Goal: Task Accomplishment & Management: Manage account settings

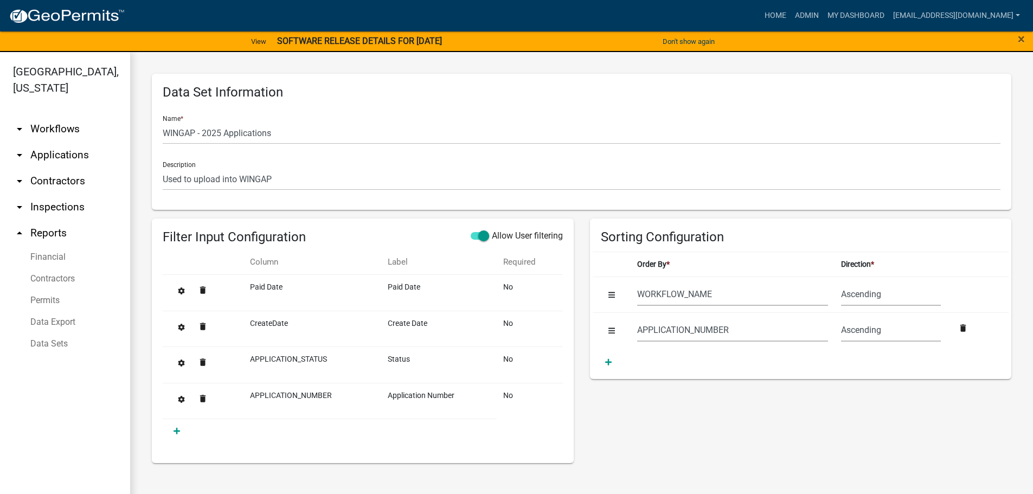
select select "WORKFLOW_NAME"
select select "APPLICATION_NUMBER"
select select "7400d1b1-48f7-42c7-b095-9fe160bbc210"
select select "8f0f348d-721e-4407-8947-e3b69b3f0a37"
select select "dfde459c-d354-4e07-a9d9-8fbc1c01046f"
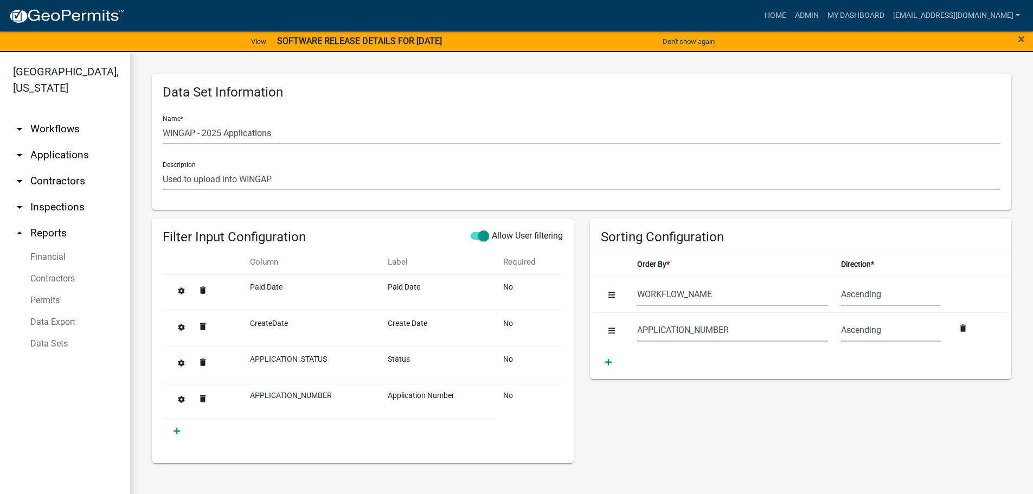
select select "60ae78d1-16ed-4e4f-872e-38be42fbcfcc"
select select "f65475f6-f532-4efb-8870-83598cb024bf"
select select "f718cd8a-5a53-4068-abaa-daf477a51fc3"
select select "dd78d371-1427-40dc-806a-1018b10d5d53"
select select "d3398bb2-1b7a-4daf-b382-fb5b9cae75b1"
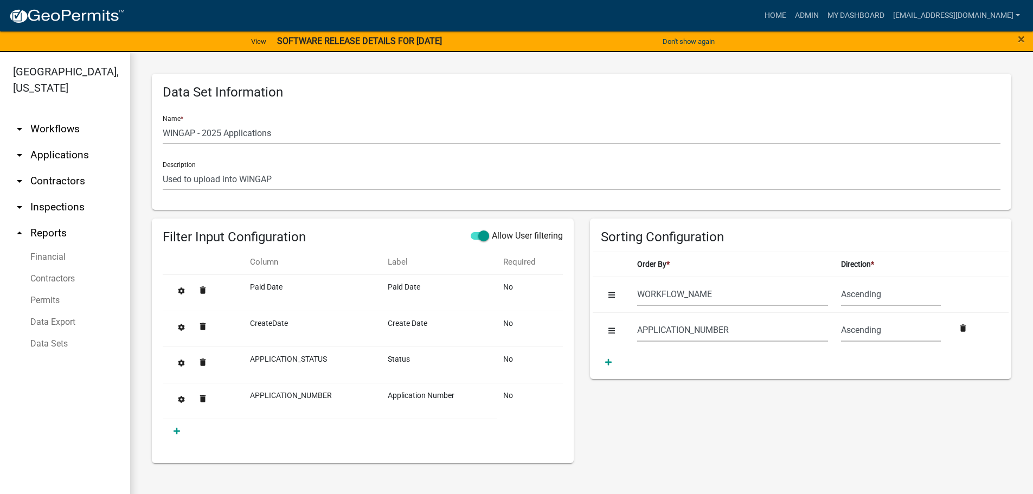
select select "502f208c-bc87-4ecb-9f82-130642696c9f"
select select "b331010a-ed5a-424e-940d-e3ba60a7dbbf"
click at [818, 10] on link "Admin" at bounding box center [807, 15] width 33 height 21
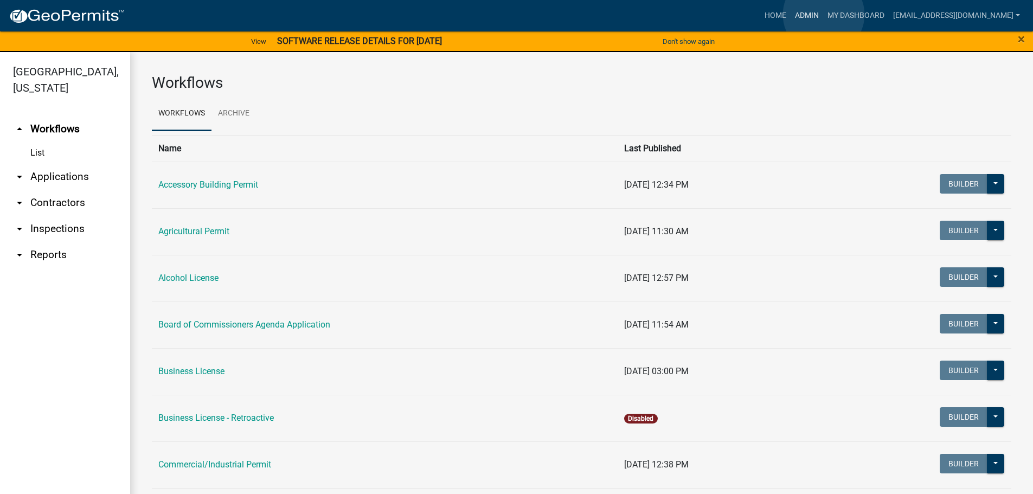
click at [823, 15] on link "Admin" at bounding box center [807, 15] width 33 height 21
click at [813, 14] on link "Admin" at bounding box center [807, 15] width 33 height 21
click at [816, 11] on link "Admin" at bounding box center [807, 15] width 33 height 21
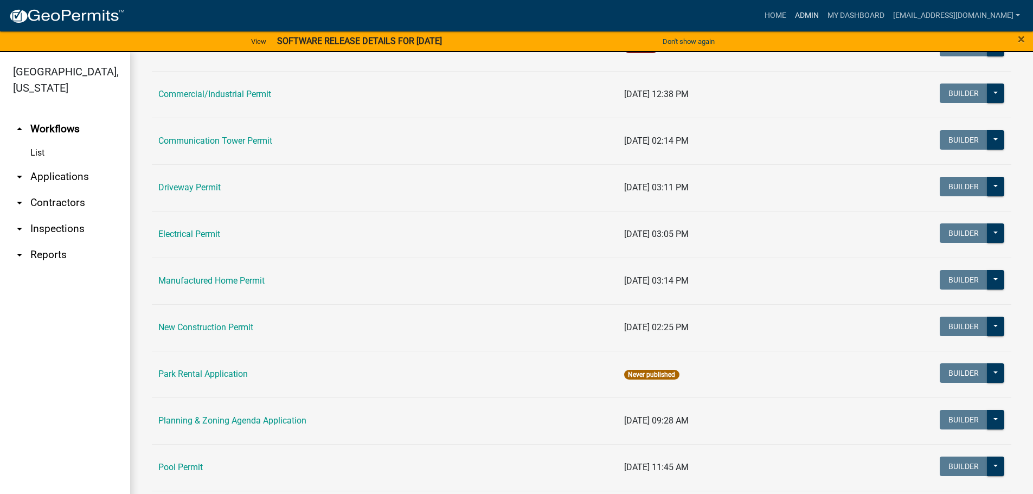
scroll to position [380, 0]
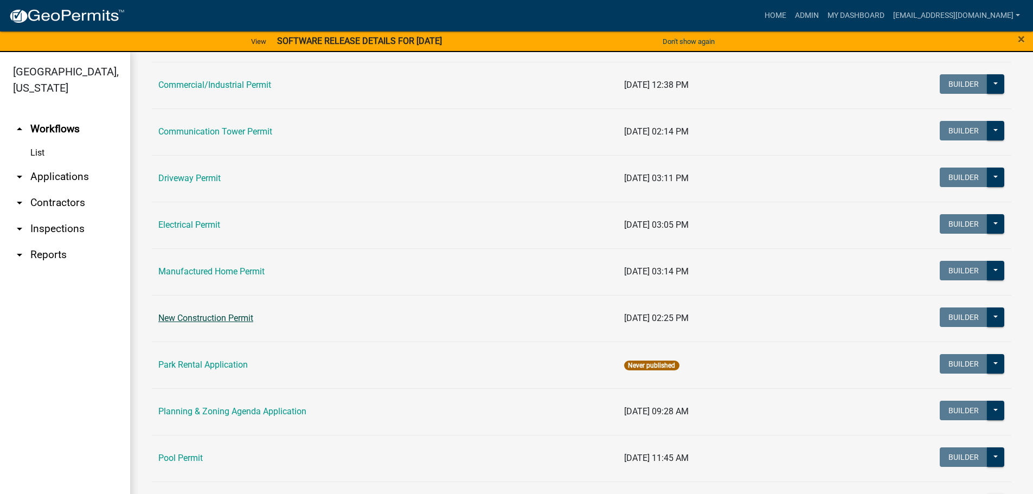
click at [202, 317] on link "New Construction Permit" at bounding box center [205, 318] width 95 height 10
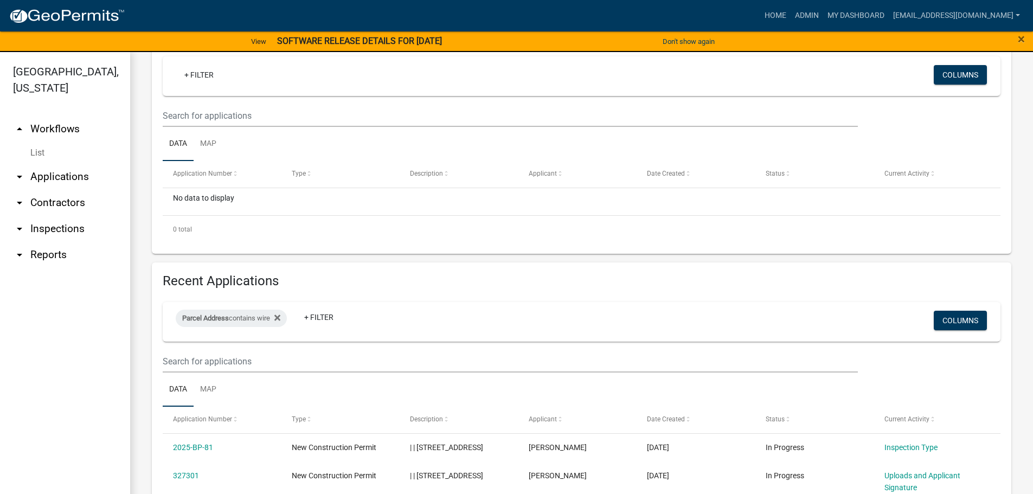
scroll to position [163, 0]
click at [199, 75] on link "+ Filter" at bounding box center [199, 75] width 47 height 20
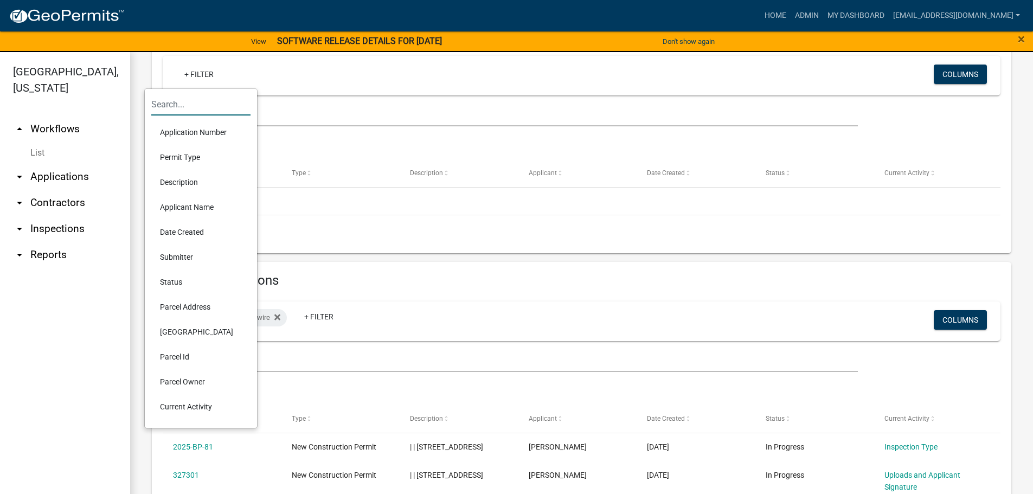
click at [194, 112] on input "text" at bounding box center [200, 104] width 99 height 22
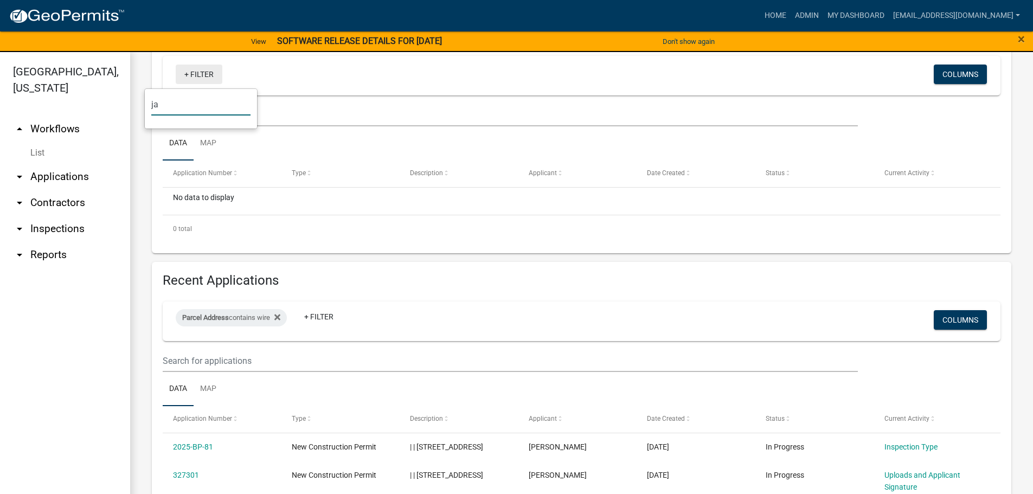
type input "ja"
click at [195, 71] on link "+ Filter" at bounding box center [199, 75] width 47 height 20
click at [189, 79] on link "+ Filter" at bounding box center [199, 75] width 47 height 20
click at [181, 106] on input "ja" at bounding box center [200, 104] width 99 height 22
type input "j"
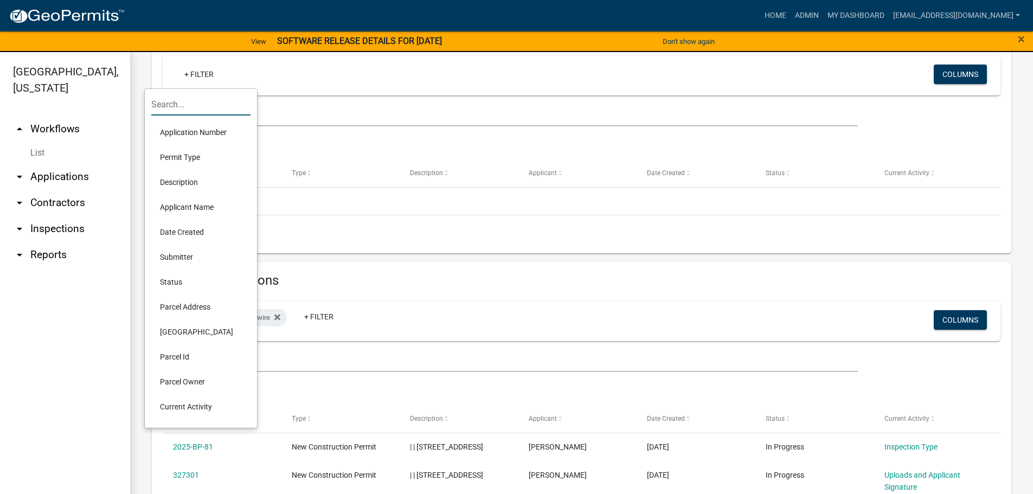
click at [187, 207] on li "Applicant Name" at bounding box center [200, 207] width 99 height 25
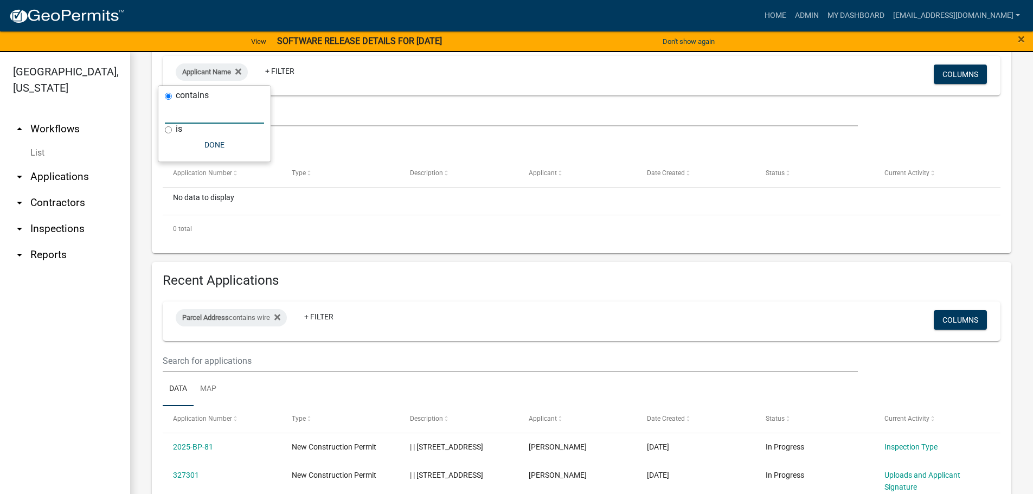
click at [195, 114] on input "text" at bounding box center [214, 112] width 99 height 22
type input "jarr"
click at [279, 75] on icon at bounding box center [276, 71] width 6 height 9
click at [199, 71] on link "+ Filter" at bounding box center [199, 75] width 47 height 20
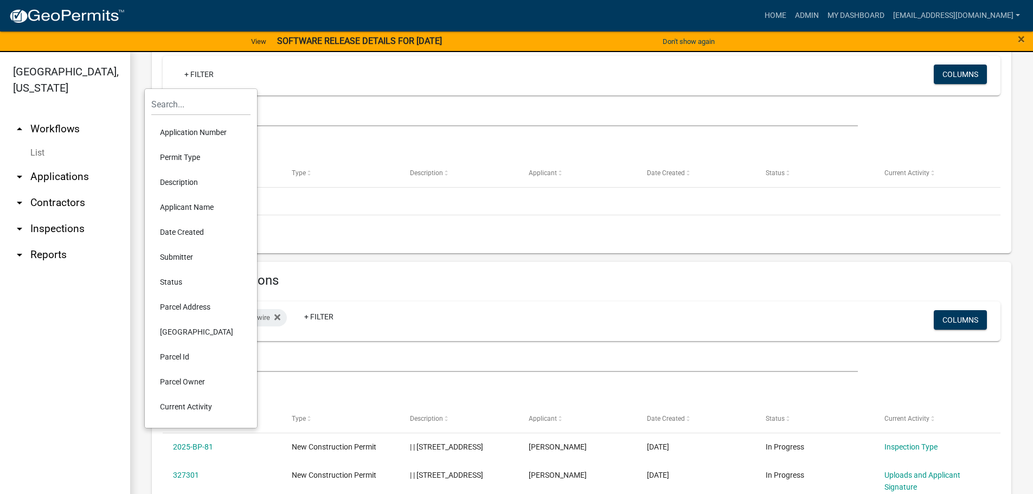
click at [180, 309] on li "Parcel Address" at bounding box center [200, 307] width 99 height 25
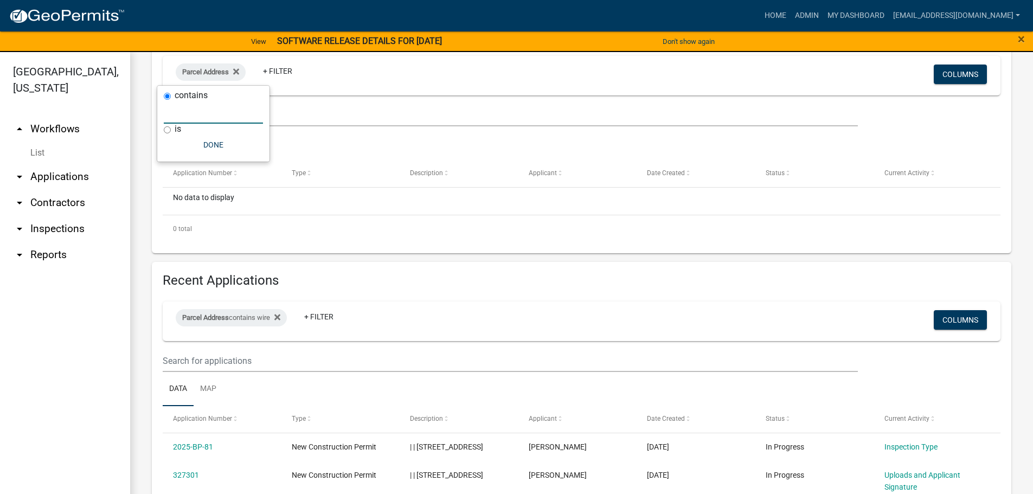
click at [200, 113] on input "text" at bounding box center [213, 112] width 99 height 22
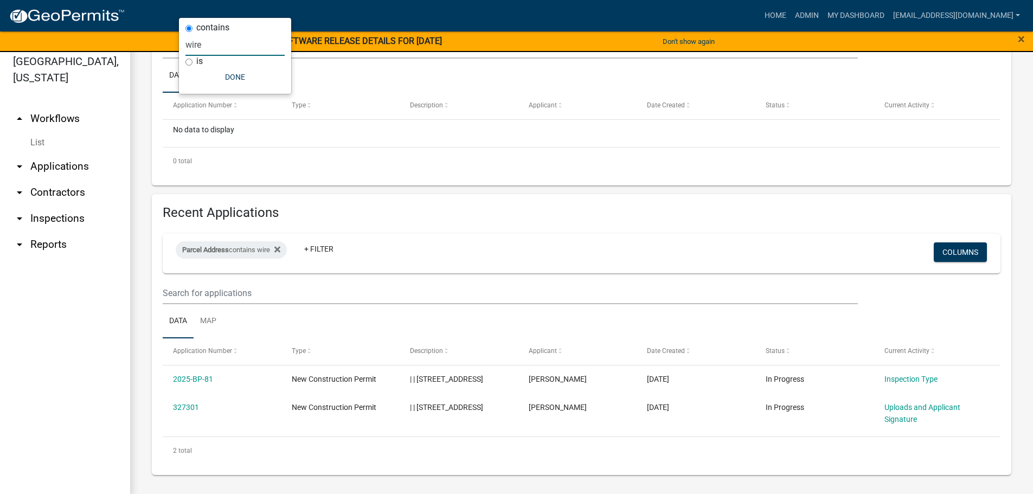
scroll to position [13, 0]
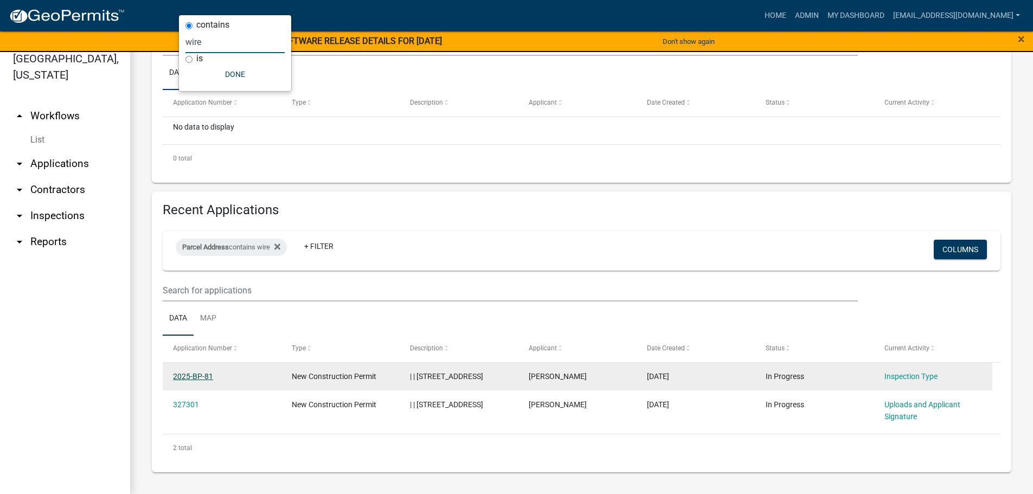
type input "wire"
click at [193, 372] on link "2025-BP-81" at bounding box center [193, 376] width 40 height 9
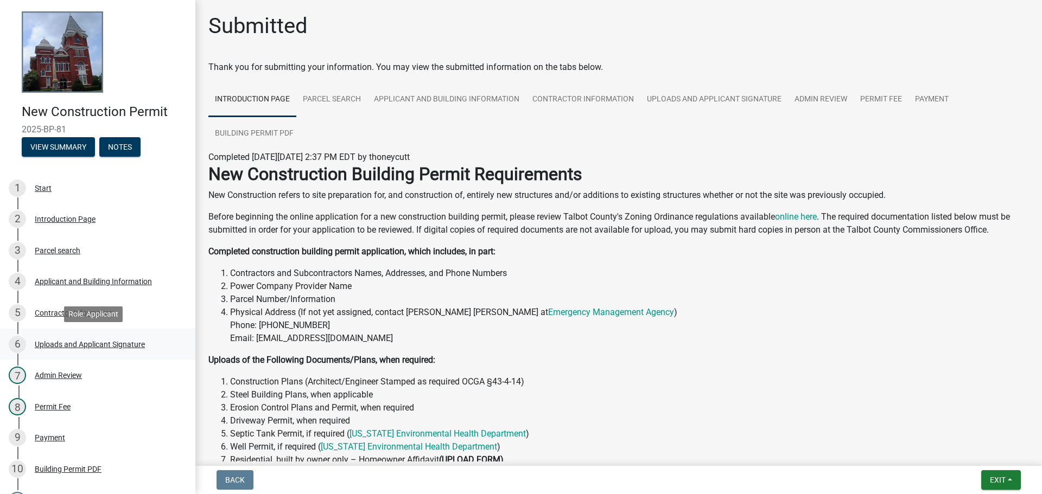
click at [64, 344] on div "Uploads and Applicant Signature" at bounding box center [90, 345] width 110 height 8
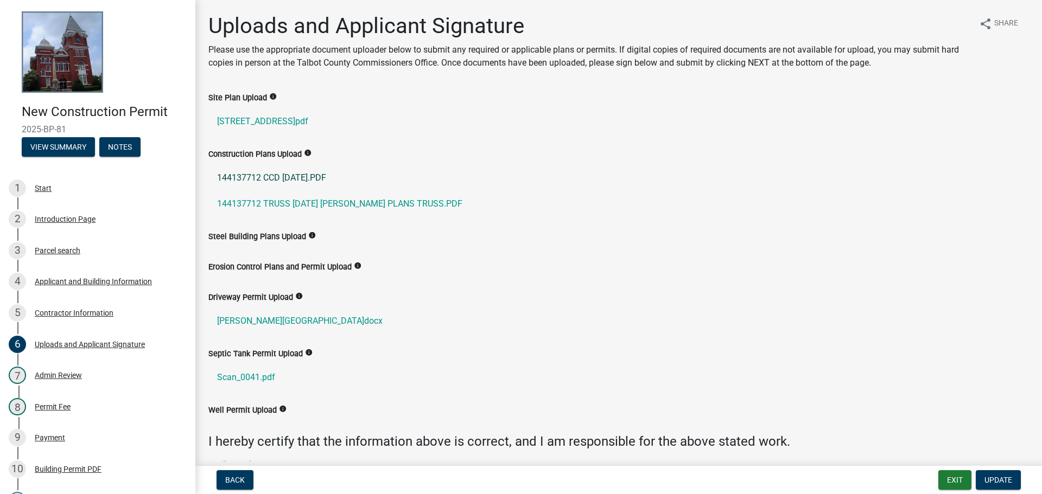
click at [285, 176] on link "144137712 CCD [DATE].PDF" at bounding box center [618, 178] width 820 height 26
click at [365, 202] on link "144137712 TRUSS [DATE] [PERSON_NAME] PLANS TRUSS.PDF" at bounding box center [618, 204] width 820 height 26
click at [225, 479] on span "Back" at bounding box center [235, 480] width 20 height 9
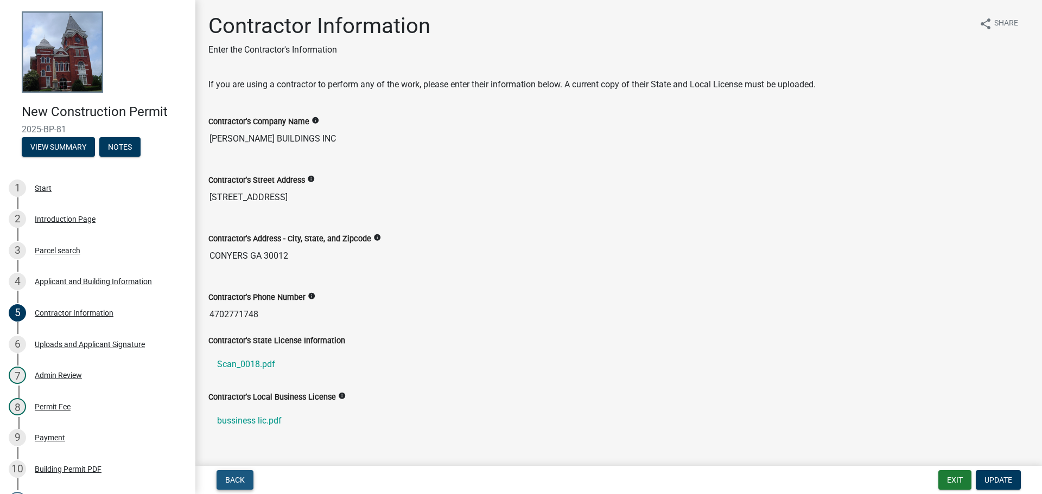
click at [225, 479] on span "Back" at bounding box center [235, 480] width 20 height 9
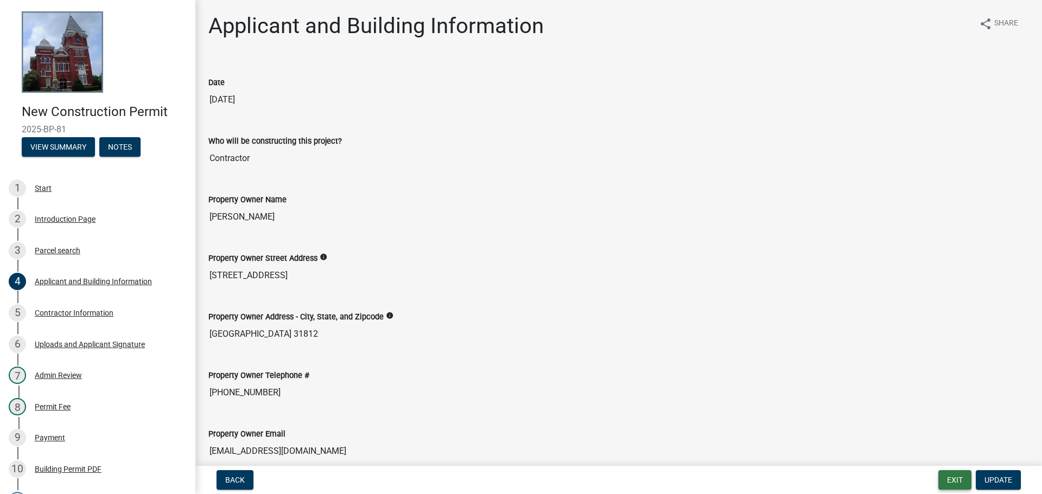
click at [967, 476] on button "Exit" at bounding box center [954, 480] width 33 height 20
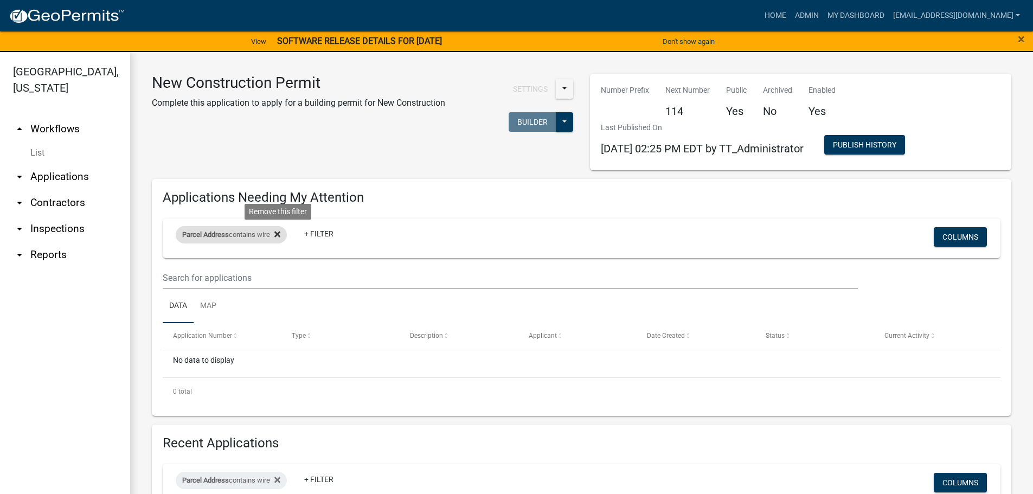
click at [274, 228] on fa-icon at bounding box center [275, 234] width 10 height 17
click at [213, 238] on link "+ Filter" at bounding box center [199, 237] width 47 height 20
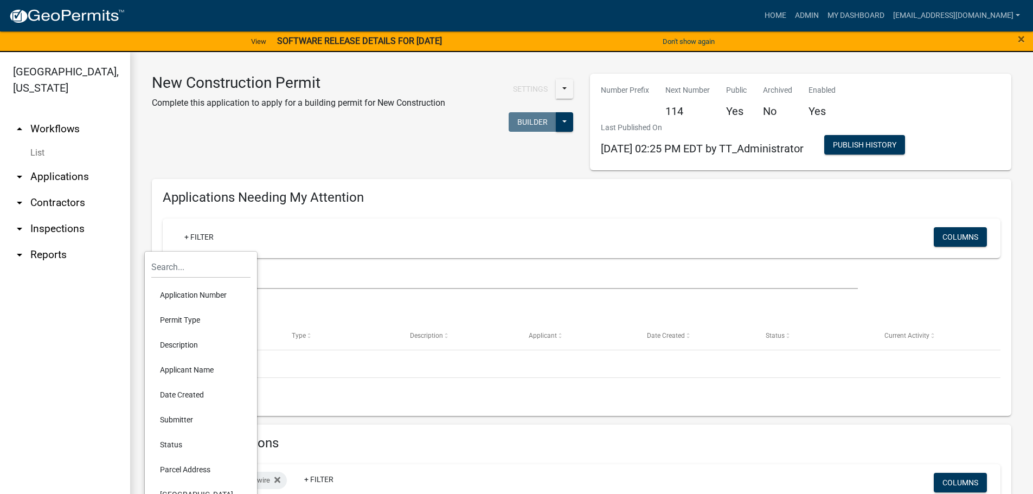
click at [195, 364] on li "Applicant Name" at bounding box center [200, 369] width 99 height 25
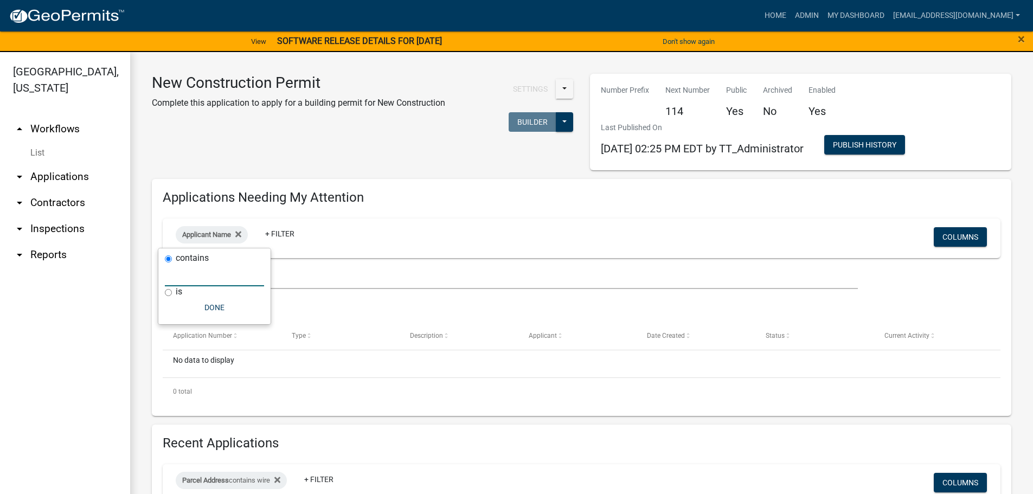
click at [189, 281] on input "text" at bounding box center [214, 275] width 99 height 22
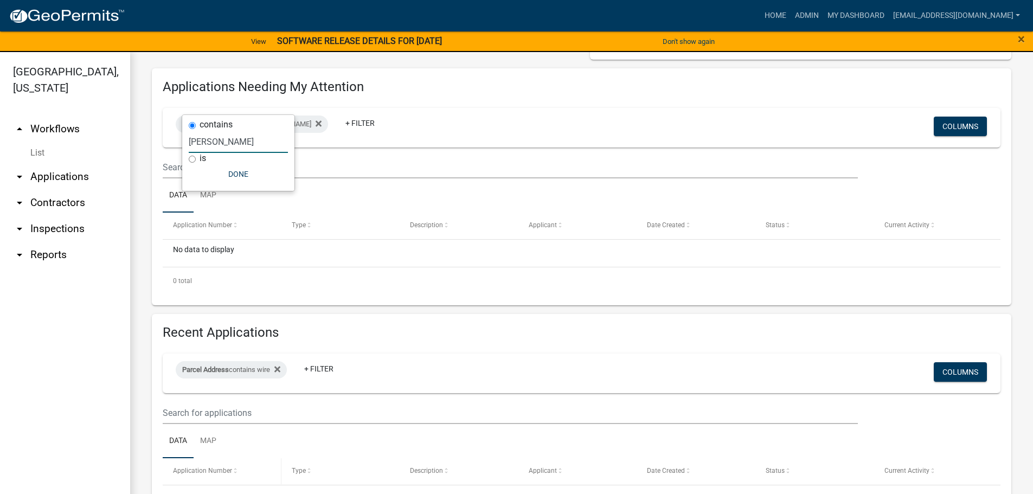
scroll to position [108, 0]
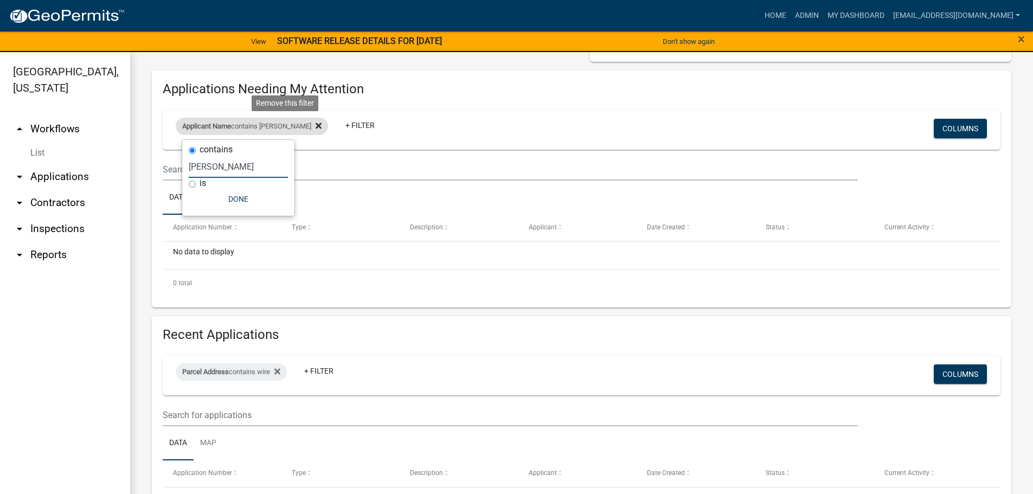
type input "[PERSON_NAME]"
click at [316, 124] on icon at bounding box center [319, 126] width 6 height 9
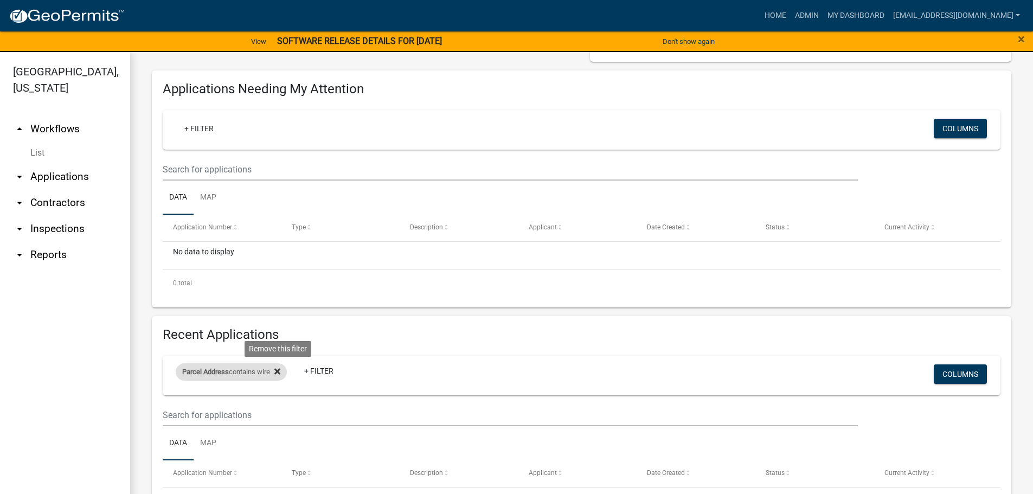
click at [278, 374] on icon at bounding box center [277, 372] width 6 height 6
click at [196, 126] on link "+ Filter" at bounding box center [199, 129] width 47 height 20
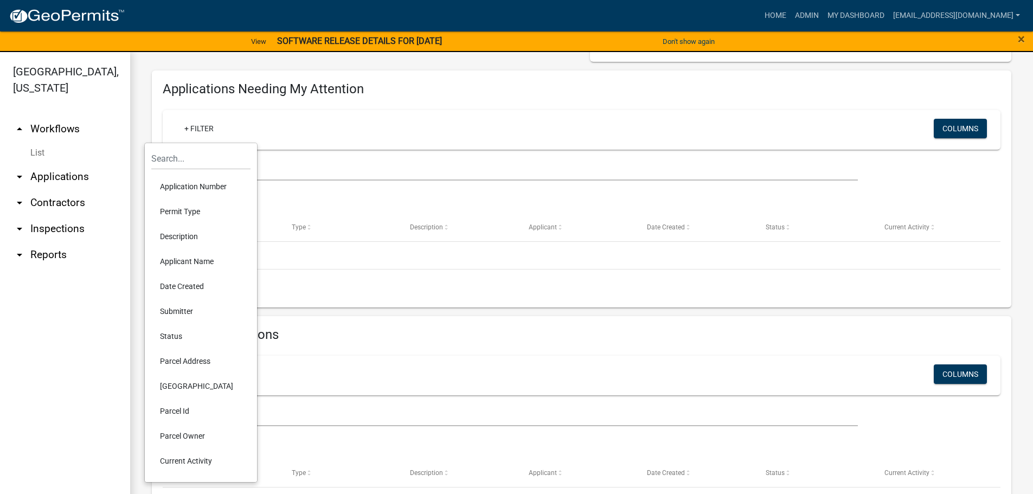
click at [187, 261] on li "Applicant Name" at bounding box center [200, 261] width 99 height 25
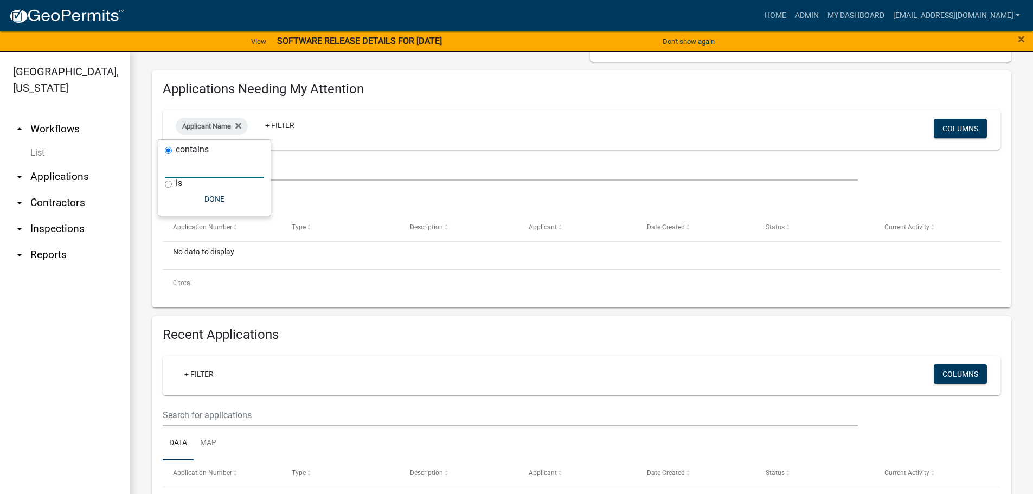
click at [185, 170] on input "text" at bounding box center [214, 167] width 99 height 22
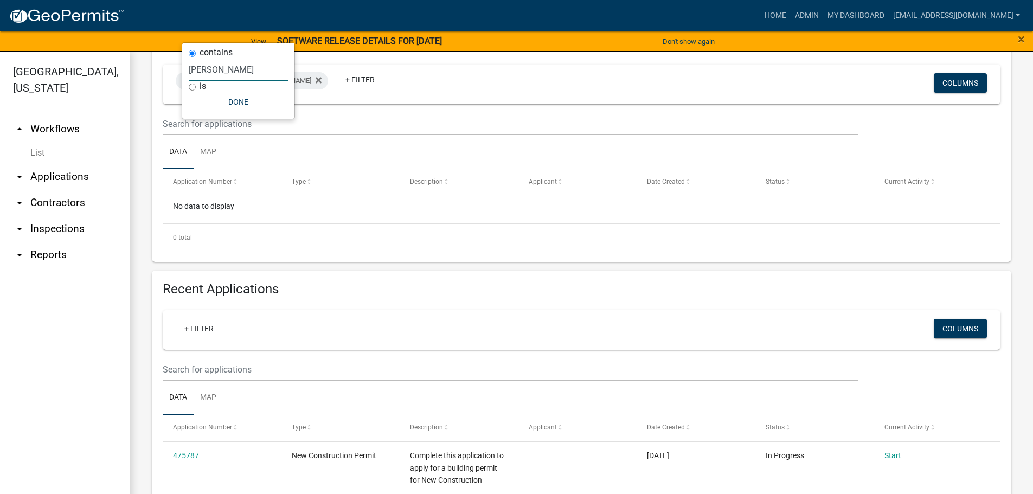
scroll to position [217, 0]
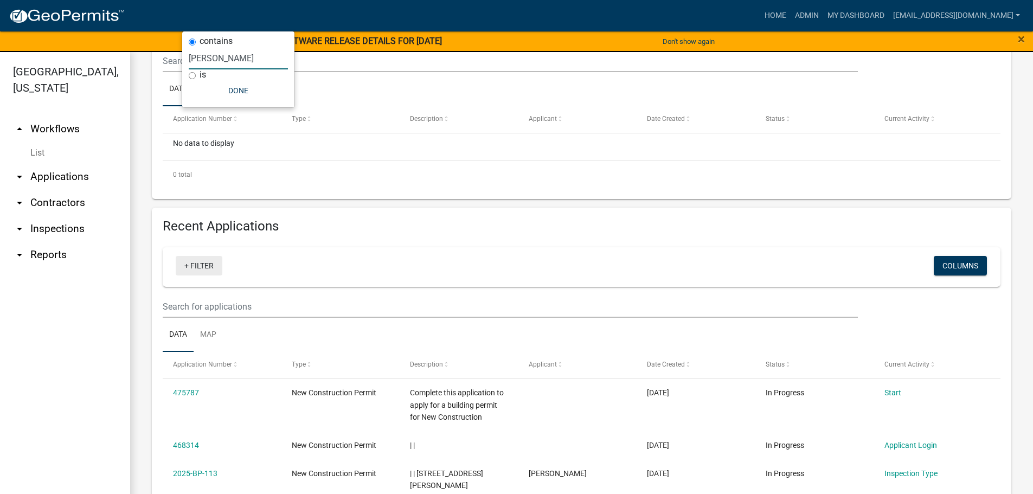
type input "[PERSON_NAME]"
click at [203, 265] on link "+ Filter" at bounding box center [199, 266] width 47 height 20
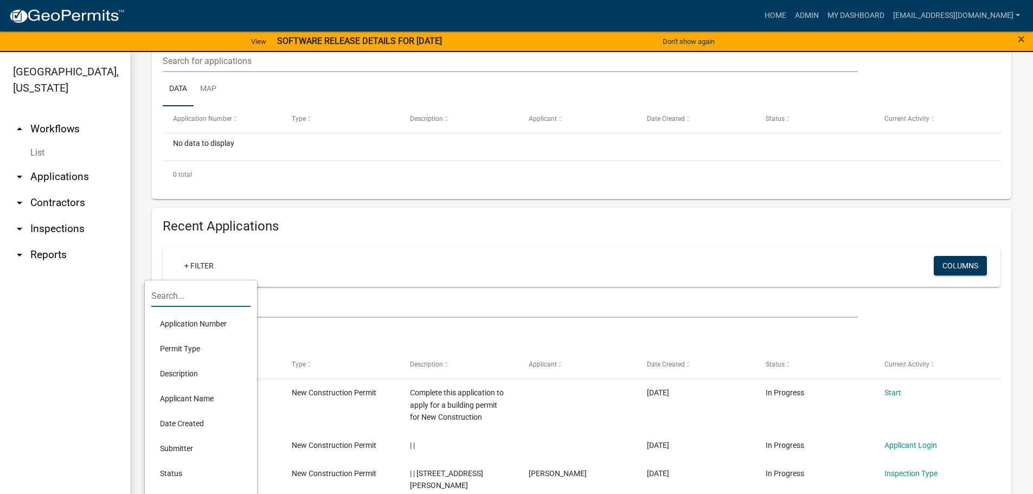
click at [208, 288] on input "text" at bounding box center [200, 296] width 99 height 22
type input "[PERSON_NAME]"
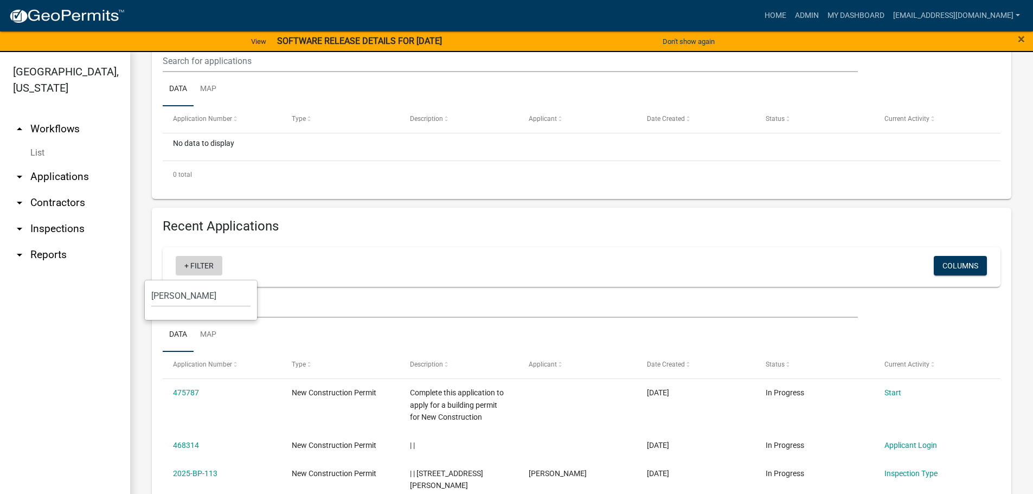
click at [203, 273] on link "+ Filter" at bounding box center [199, 266] width 47 height 20
click at [197, 260] on link "+ Filter" at bounding box center [199, 266] width 47 height 20
drag, startPoint x: 187, startPoint y: 304, endPoint x: 60, endPoint y: 323, distance: 128.4
click at [60, 323] on body "Internet Explorer does NOT work with GeoPermits. Get a new browser for more sec…" at bounding box center [516, 247] width 1033 height 494
click at [191, 302] on input "[PERSON_NAME]" at bounding box center [200, 296] width 99 height 22
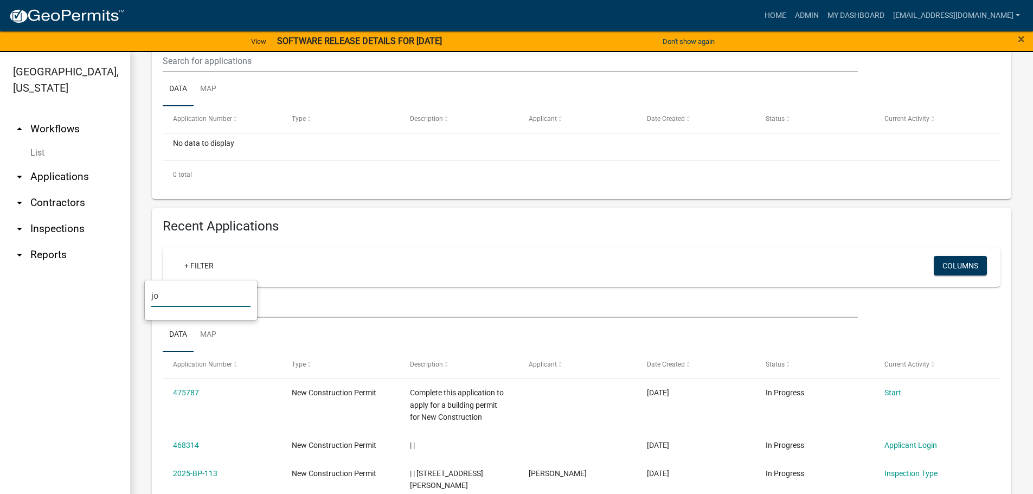
type input "j"
click at [188, 400] on li "Applicant Name" at bounding box center [200, 398] width 99 height 25
click at [175, 312] on input "text" at bounding box center [214, 304] width 99 height 22
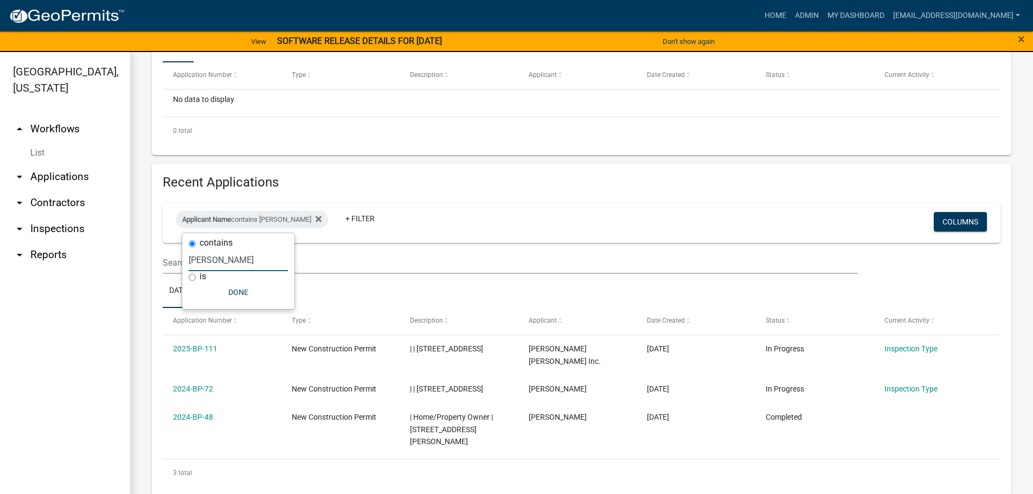
scroll to position [13, 0]
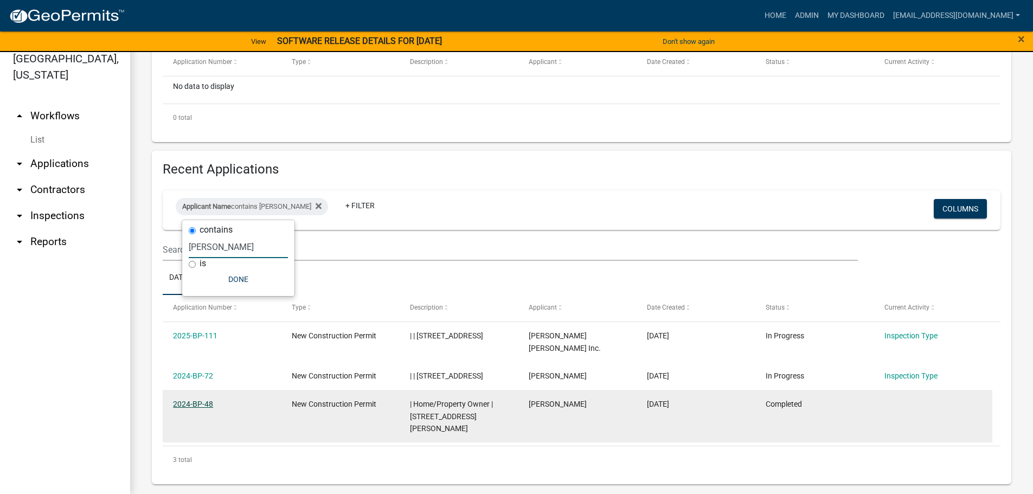
type input "[PERSON_NAME]"
click at [196, 403] on link "2024-BP-48" at bounding box center [193, 404] width 40 height 9
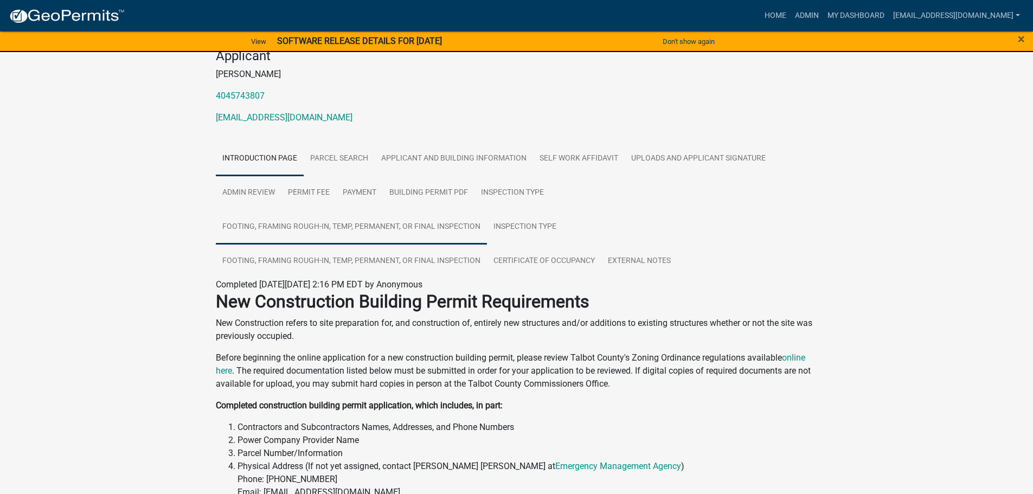
scroll to position [88, 0]
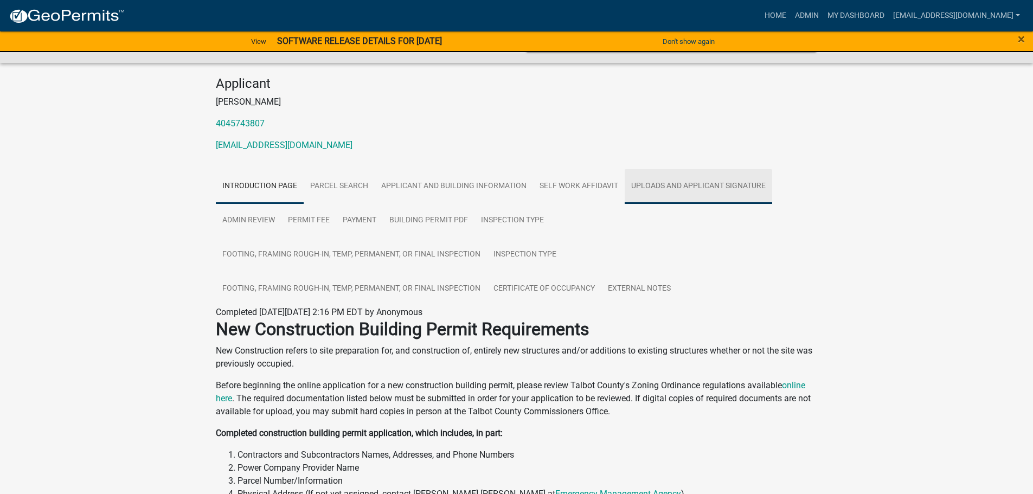
click at [651, 187] on link "Uploads and Applicant Signature" at bounding box center [699, 186] width 148 height 35
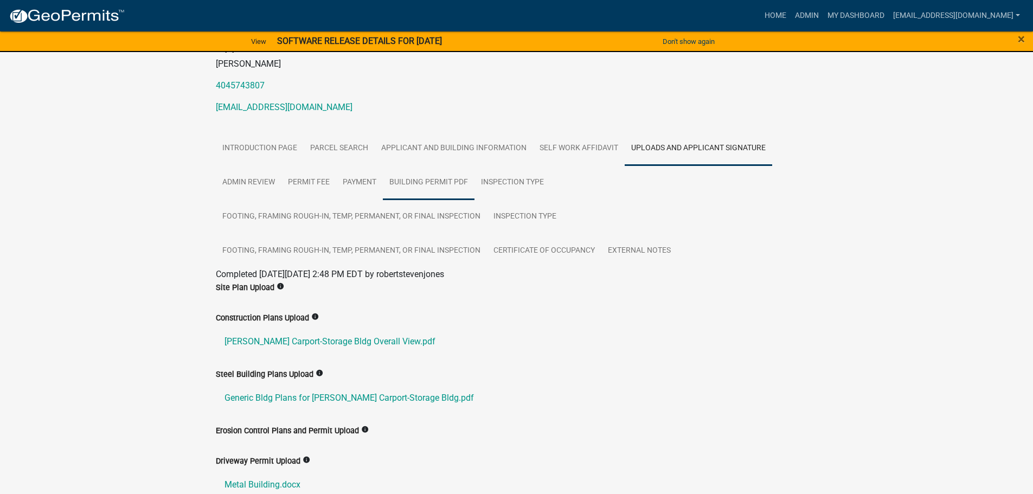
scroll to position [163, 0]
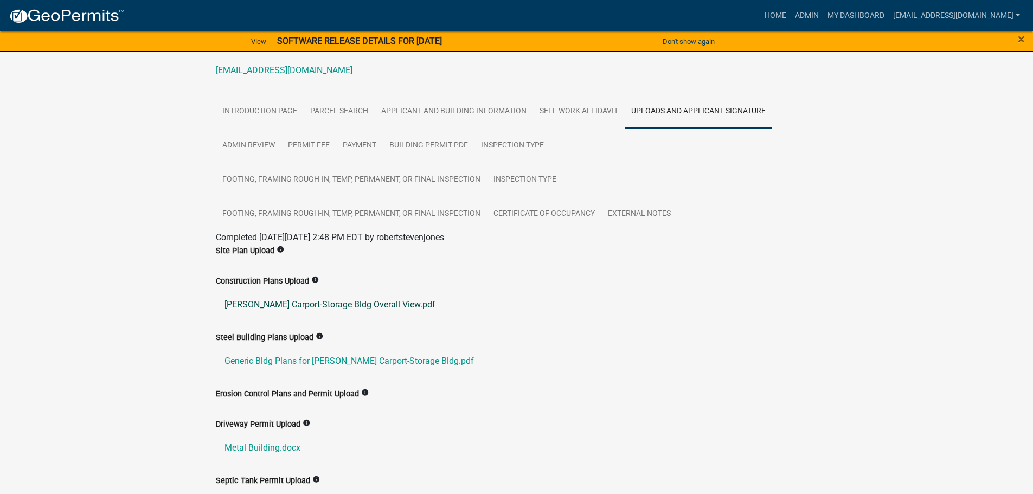
click at [293, 303] on link "[PERSON_NAME] Carport-Storage Bldg Overall View.pdf" at bounding box center [517, 305] width 602 height 26
click at [373, 361] on link "Generic Bldg Plans for [PERSON_NAME] Carport-Storage Bldg.pdf" at bounding box center [517, 361] width 602 height 26
click at [372, 307] on link "[PERSON_NAME] Carport-Storage Bldg Overall View.pdf" at bounding box center [517, 305] width 602 height 26
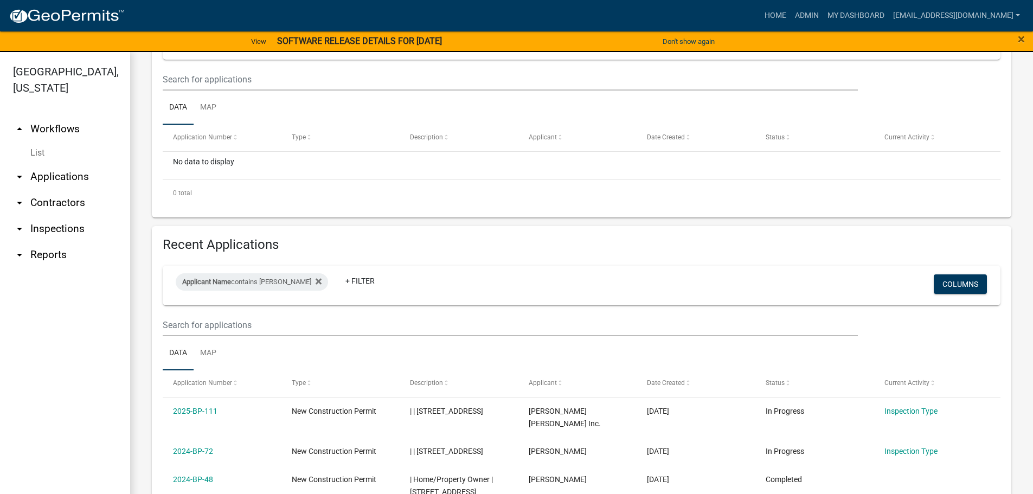
scroll to position [261, 0]
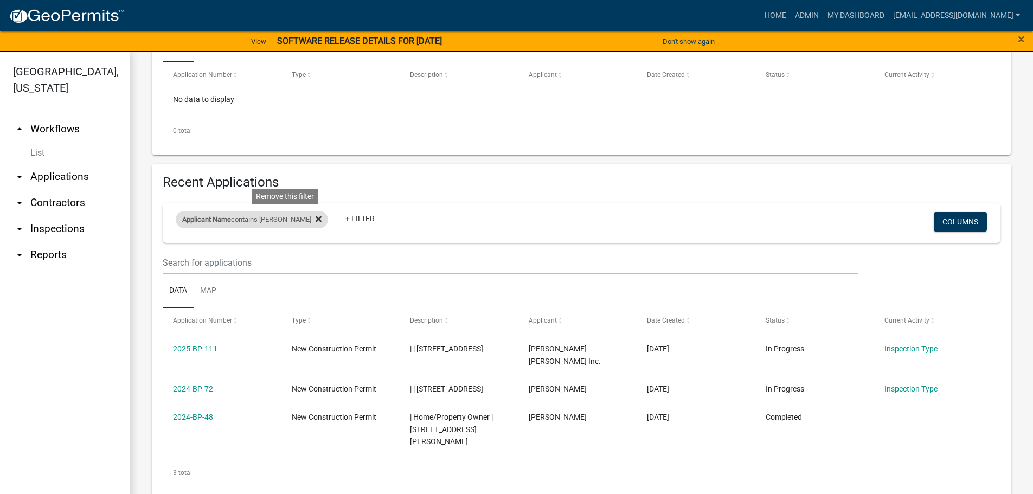
click at [316, 215] on icon at bounding box center [319, 219] width 6 height 9
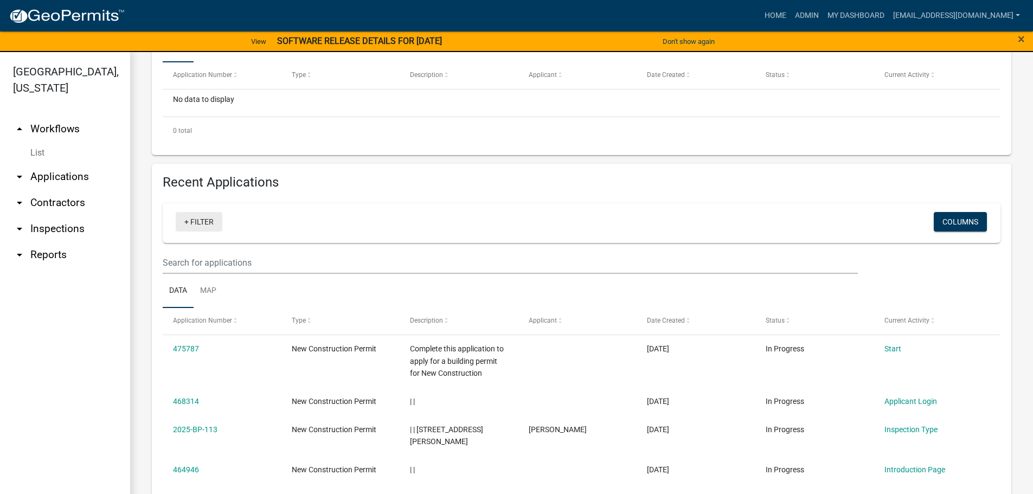
click at [208, 219] on link "+ Filter" at bounding box center [199, 222] width 47 height 20
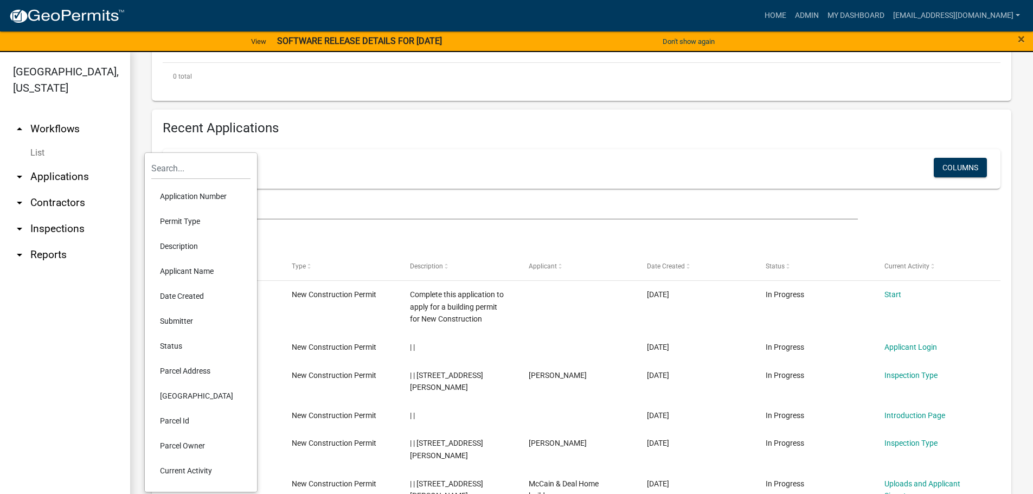
scroll to position [369, 0]
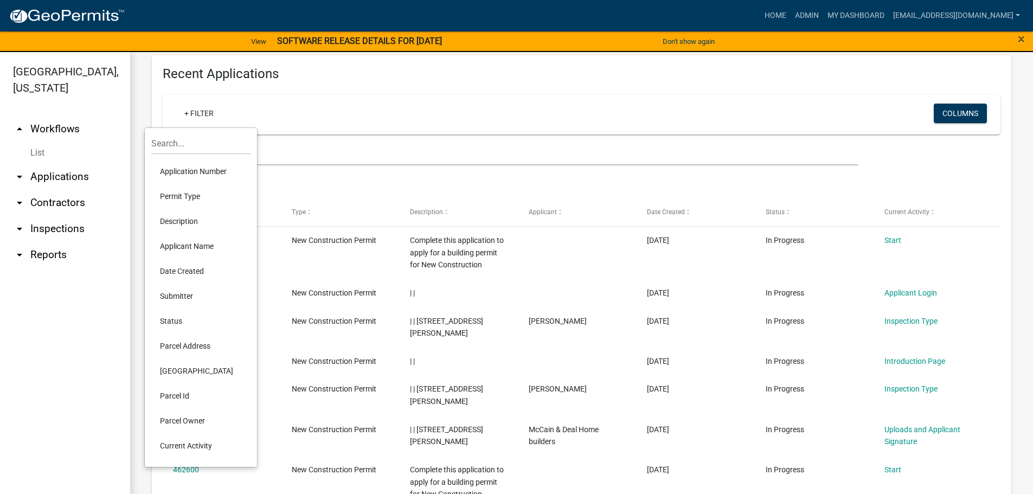
click at [177, 394] on li "Parcel Id" at bounding box center [200, 396] width 99 height 25
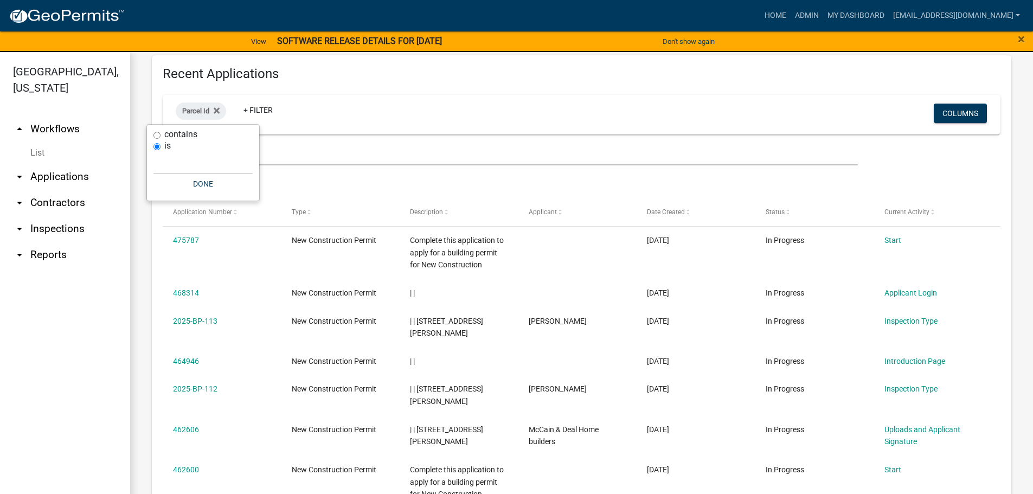
click at [170, 133] on label "contains" at bounding box center [180, 134] width 33 height 9
click at [161, 133] on input "contains" at bounding box center [157, 135] width 7 height 7
radio input "true"
click at [168, 154] on input "text" at bounding box center [203, 152] width 99 height 22
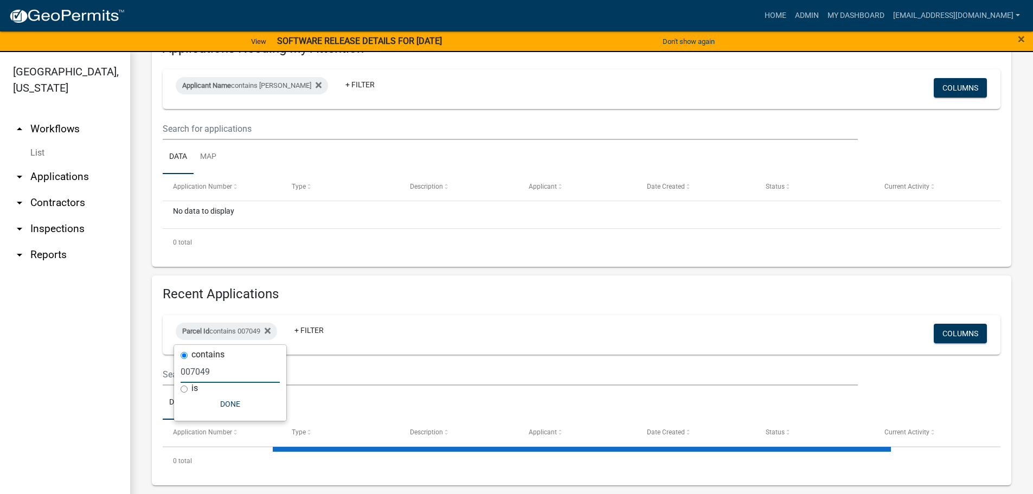
scroll to position [176, 0]
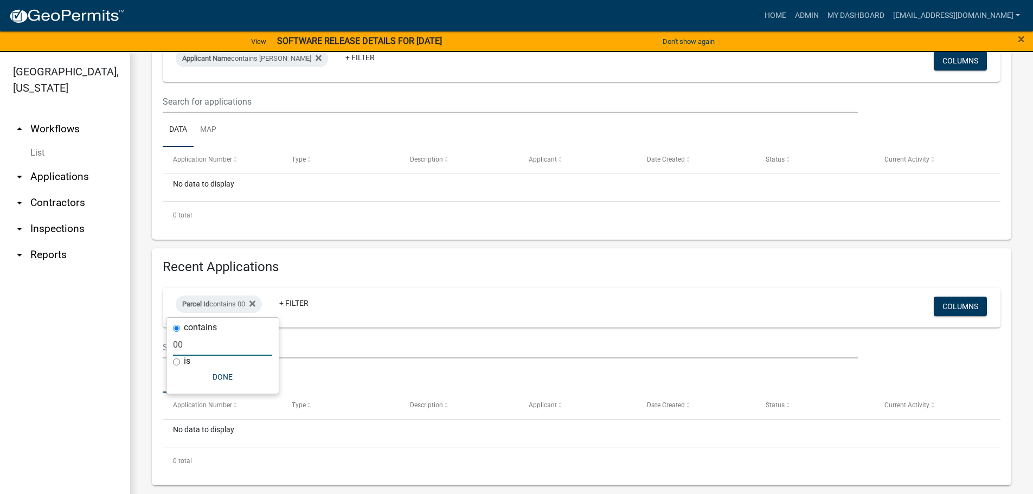
type input "0"
type input "7"
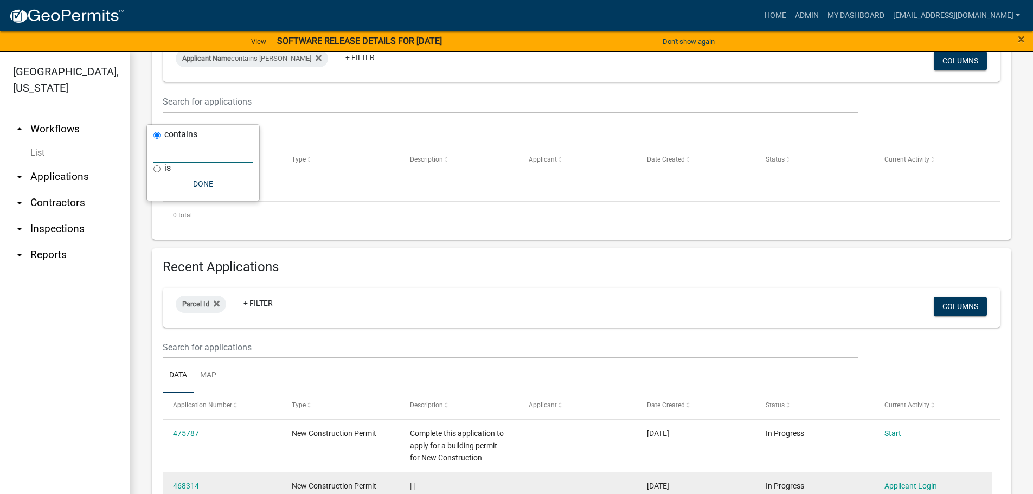
scroll to position [369, 0]
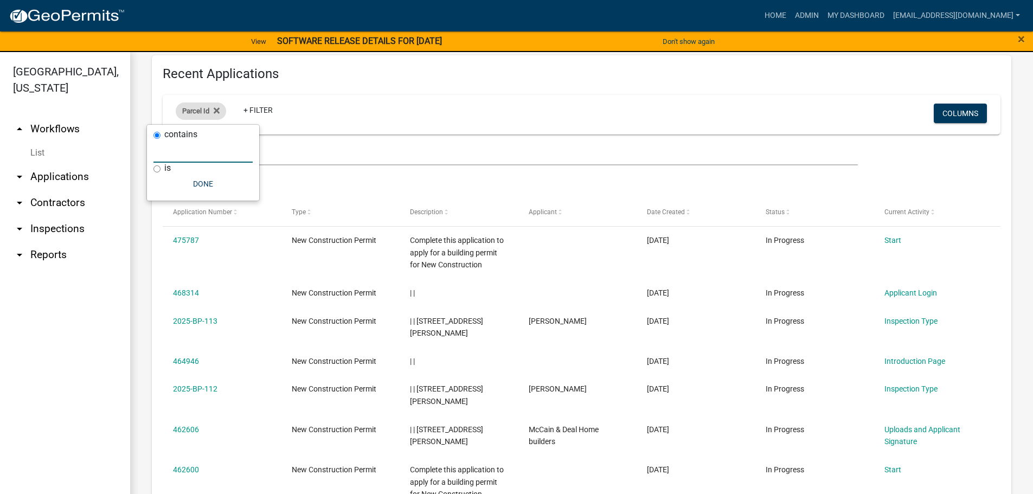
click at [220, 110] on div "Parcel Id" at bounding box center [201, 111] width 50 height 17
click at [219, 109] on icon at bounding box center [217, 111] width 6 height 6
click at [212, 112] on link "+ Filter" at bounding box center [199, 114] width 47 height 20
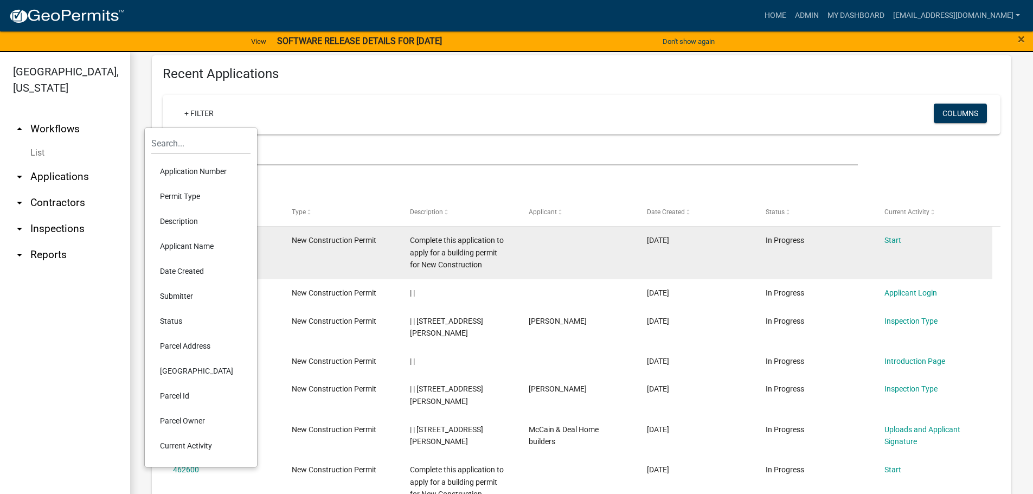
click at [180, 241] on li "Applicant Name" at bounding box center [200, 246] width 99 height 25
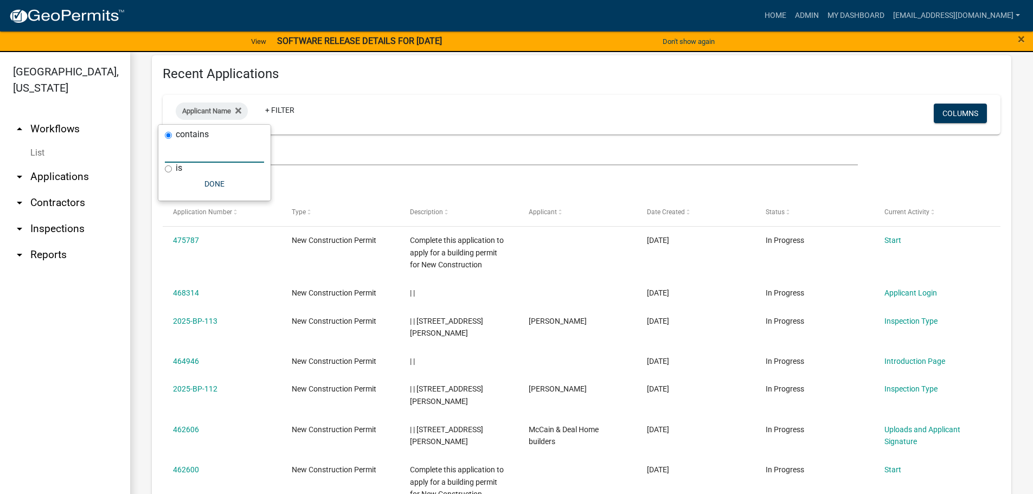
click at [189, 155] on input "text" at bounding box center [214, 152] width 99 height 22
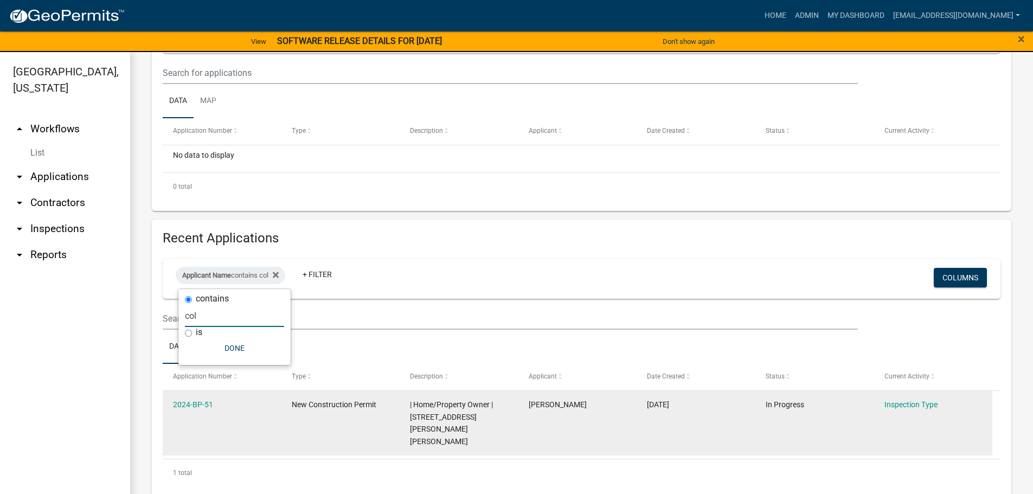
type input "col"
click at [188, 410] on div "2024-BP-51" at bounding box center [222, 405] width 98 height 12
click at [188, 399] on div "2024-BP-51" at bounding box center [222, 405] width 98 height 12
click at [188, 400] on link "2024-BP-51" at bounding box center [193, 404] width 40 height 9
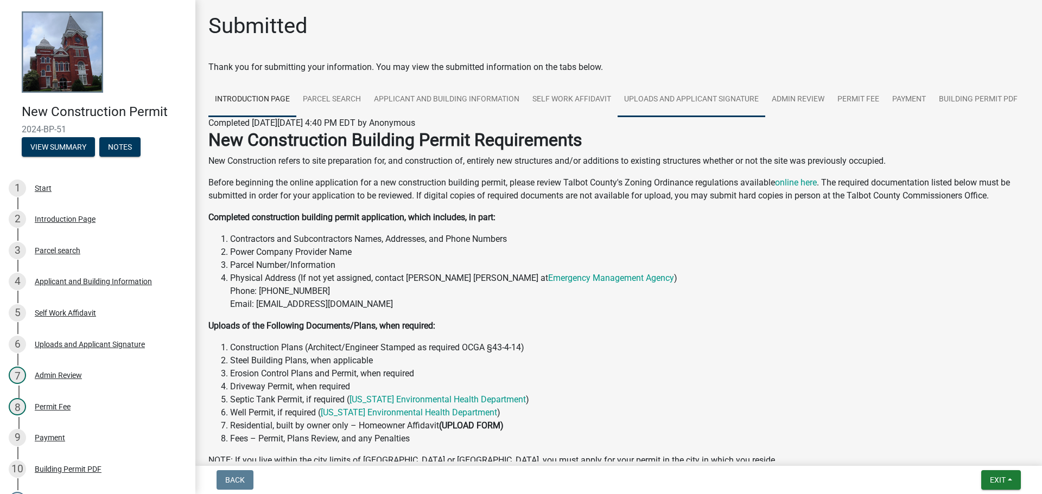
click at [673, 98] on link "Uploads and Applicant Signature" at bounding box center [691, 99] width 148 height 35
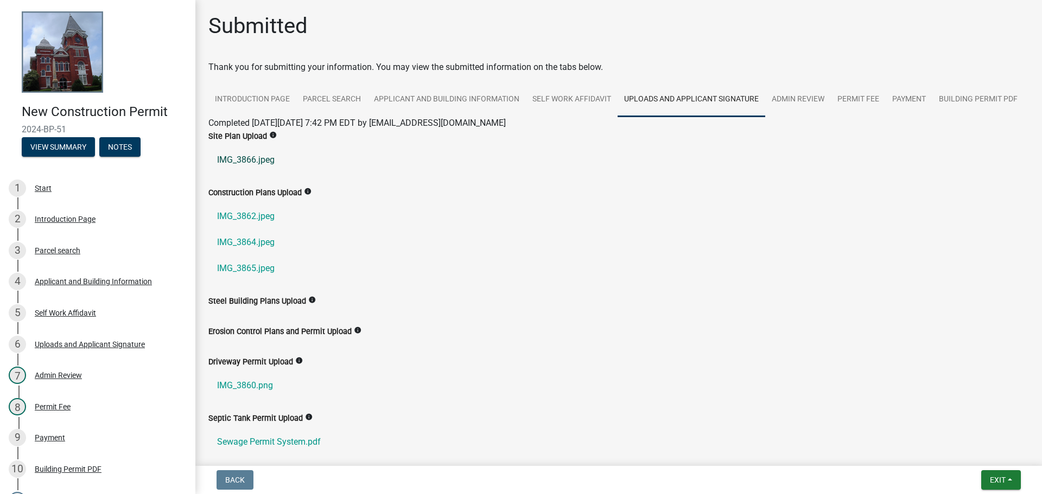
click at [252, 173] on link "IMG_3866.jpeg" at bounding box center [618, 160] width 820 height 26
click at [247, 229] on link "IMG_3862.jpeg" at bounding box center [618, 216] width 820 height 26
click at [259, 256] on link "IMG_3864.jpeg" at bounding box center [618, 242] width 820 height 26
click at [229, 282] on link "IMG_3865.jpeg" at bounding box center [618, 269] width 820 height 26
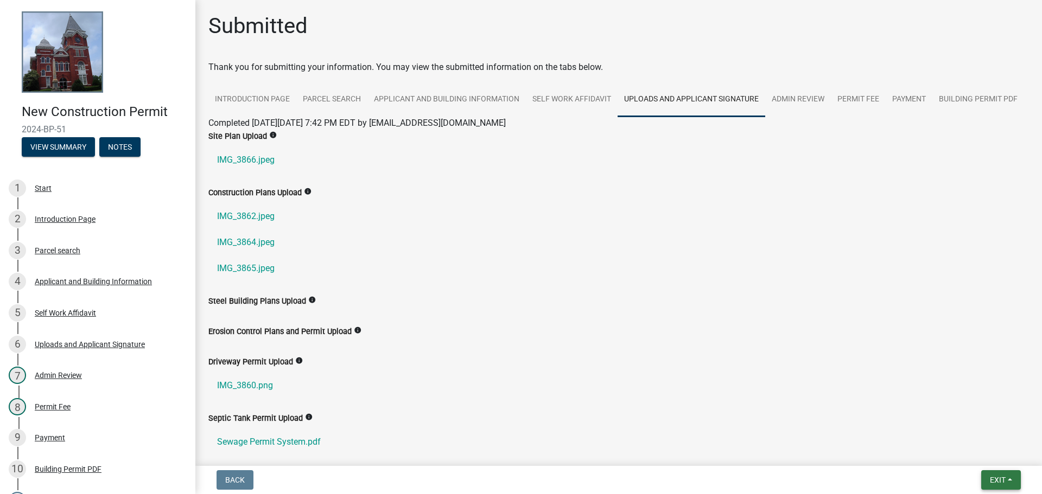
click at [989, 477] on span "Exit" at bounding box center [997, 480] width 16 height 9
click at [961, 452] on button "Save & Exit" at bounding box center [977, 452] width 87 height 26
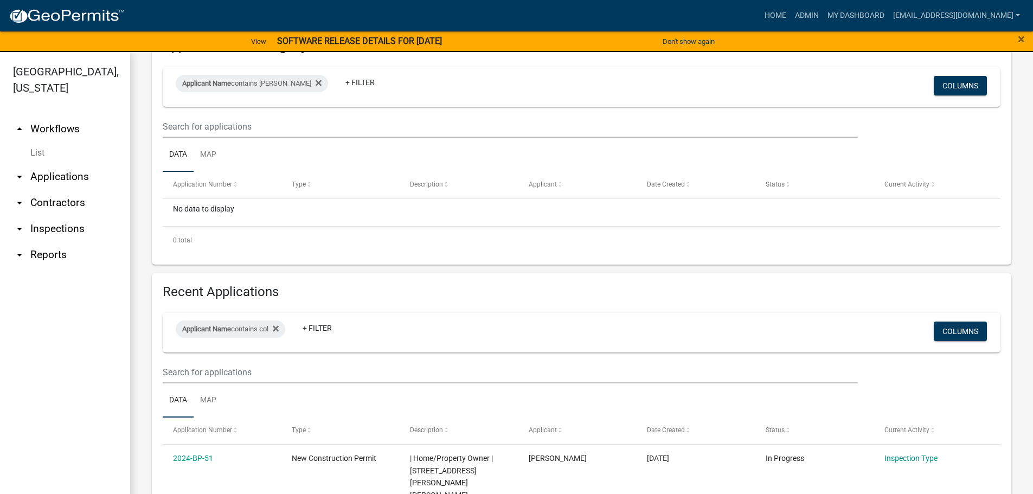
scroll to position [163, 0]
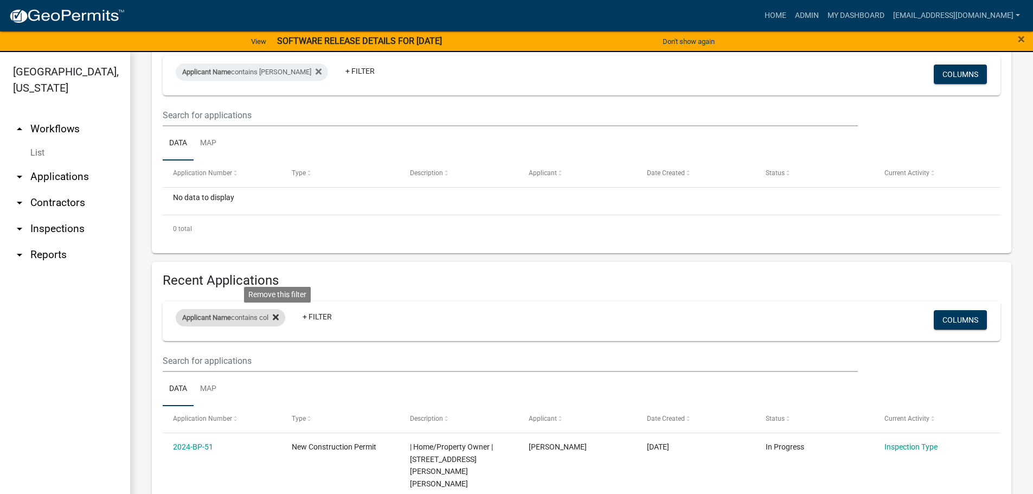
click at [279, 311] on fa-icon at bounding box center [274, 317] width 10 height 17
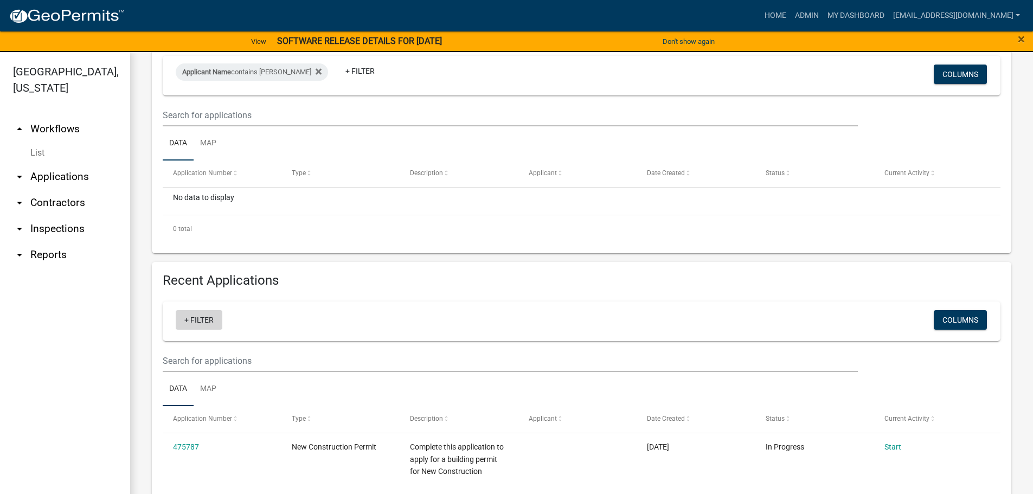
click at [195, 318] on link "+ Filter" at bounding box center [199, 320] width 47 height 20
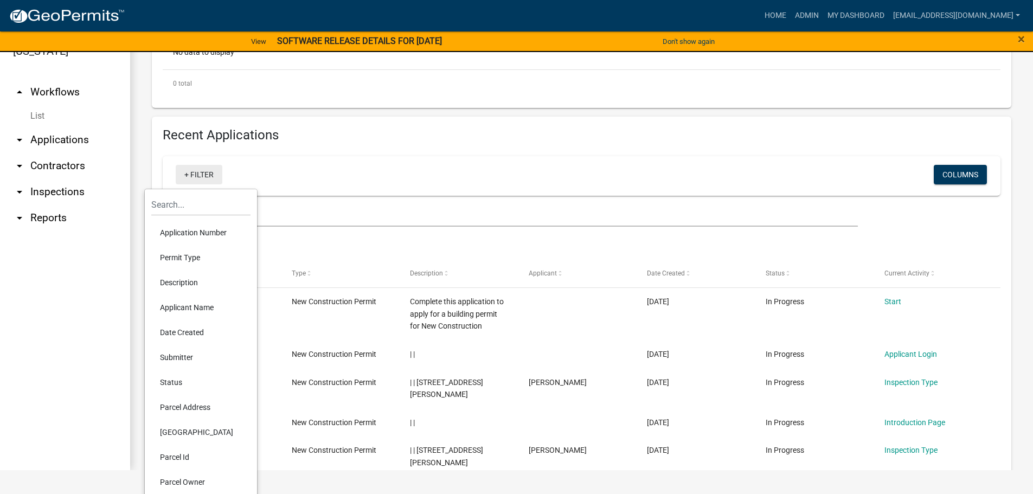
scroll to position [54, 0]
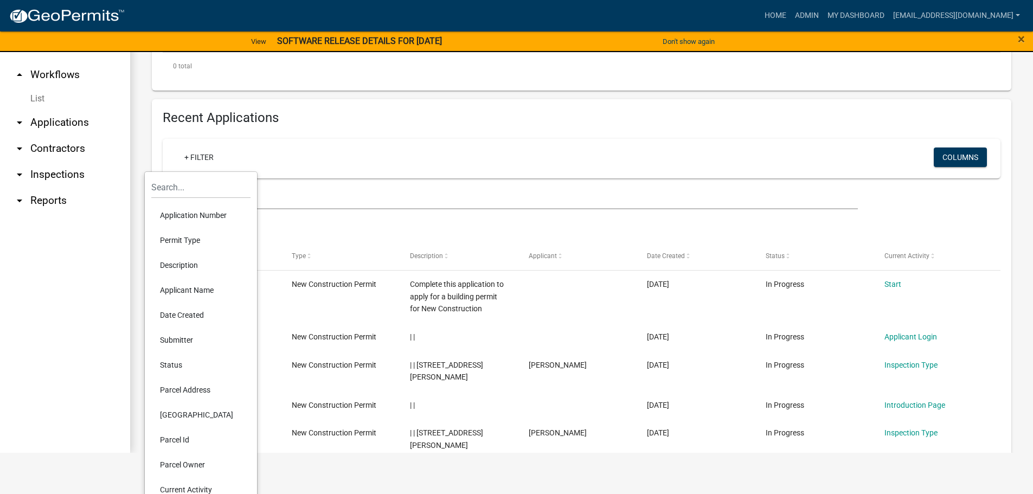
click at [199, 392] on li "Parcel Address" at bounding box center [200, 390] width 99 height 25
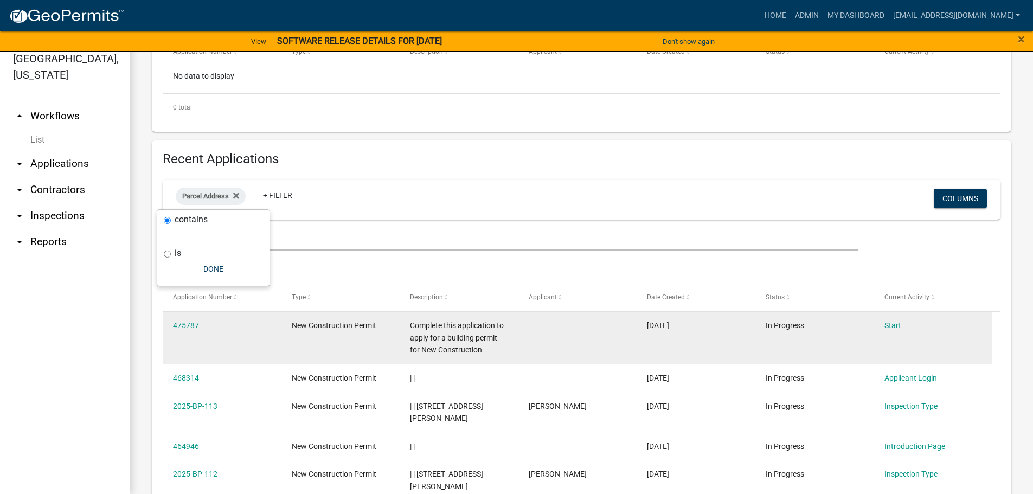
scroll to position [13, 0]
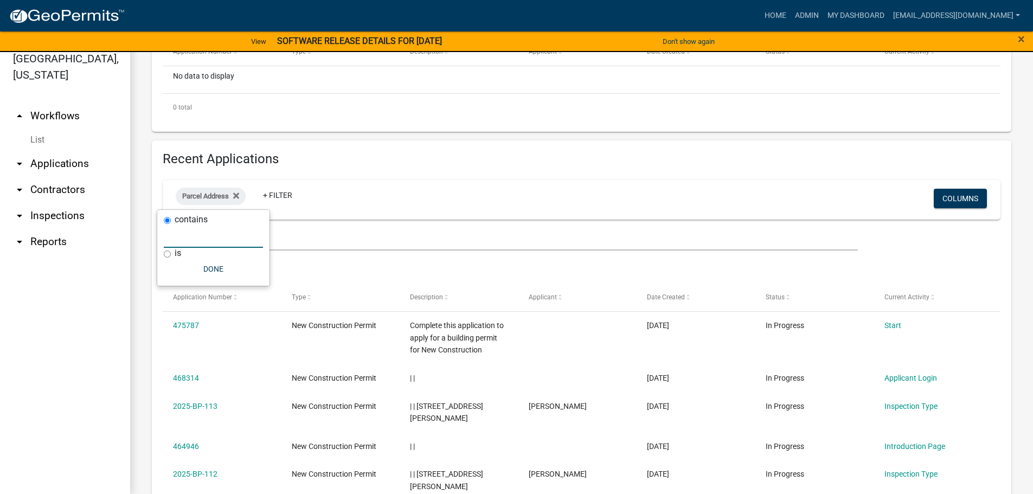
click at [182, 240] on input "text" at bounding box center [213, 237] width 99 height 22
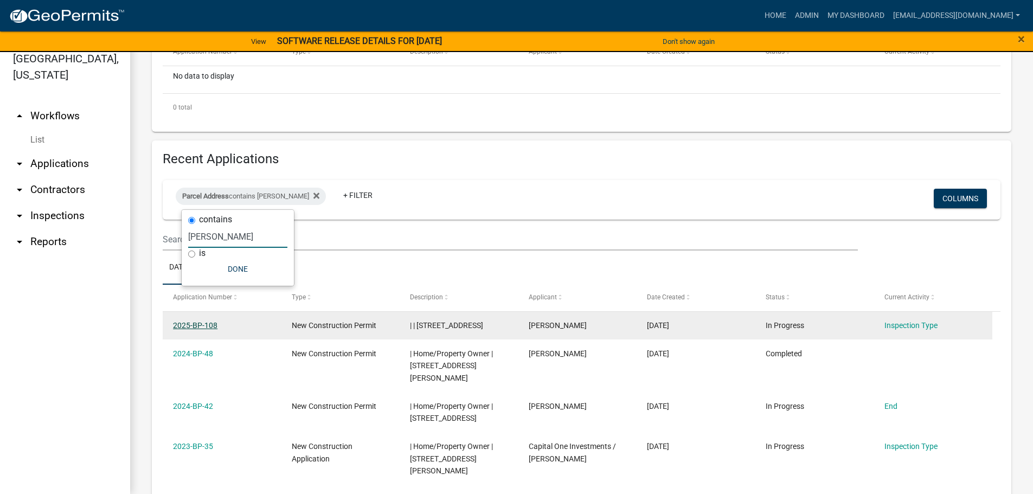
type input "[PERSON_NAME]"
click at [199, 325] on link "2025-BP-108" at bounding box center [195, 325] width 44 height 9
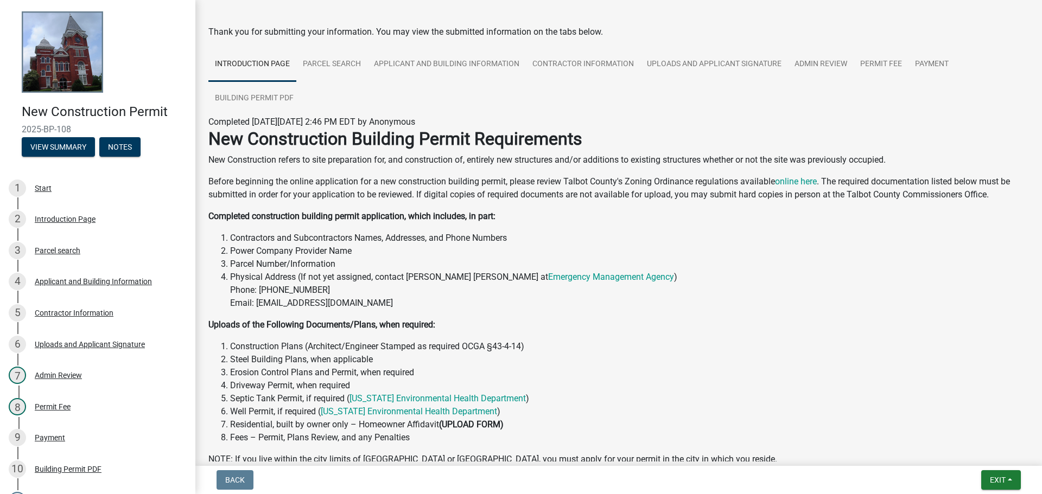
scroll to position [54, 0]
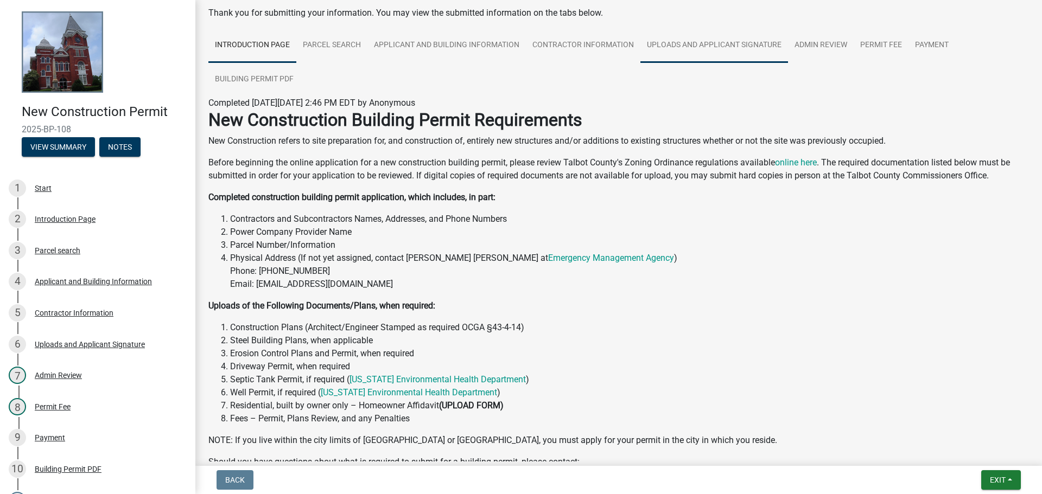
click at [714, 43] on link "Uploads and Applicant Signature" at bounding box center [714, 45] width 148 height 35
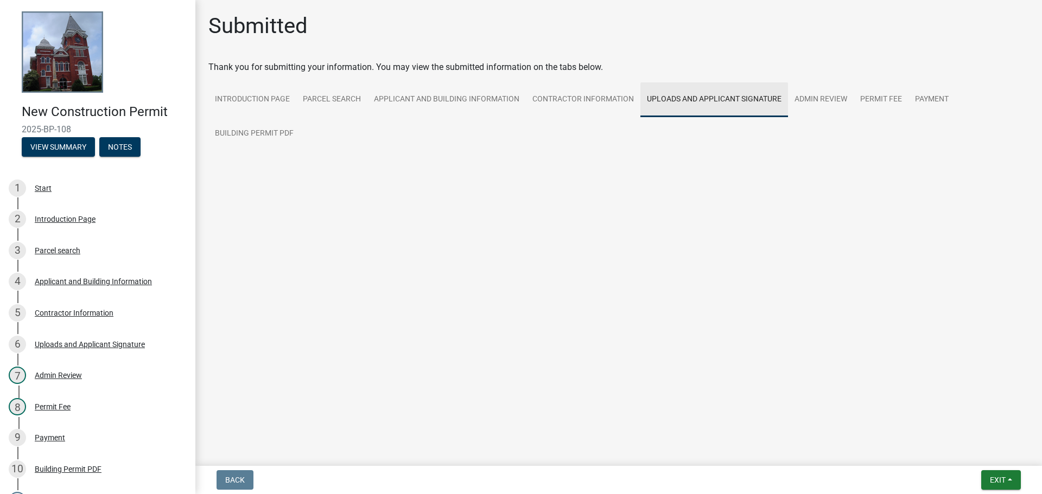
scroll to position [0, 0]
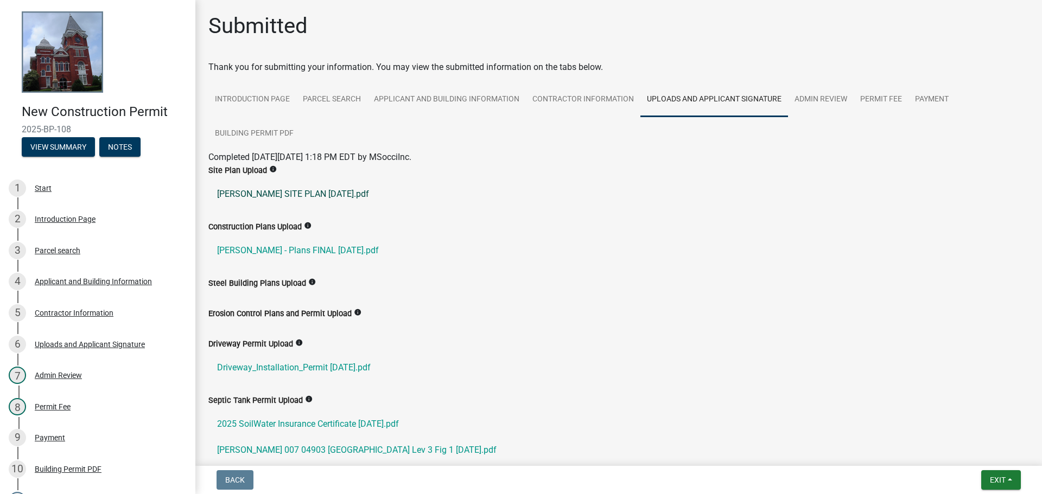
click at [327, 195] on link "[PERSON_NAME] SITE PLAN [DATE].pdf" at bounding box center [618, 194] width 820 height 26
click at [295, 249] on link "[PERSON_NAME] - Plans FINAL [DATE].pdf" at bounding box center [618, 251] width 820 height 26
